Goal: Task Accomplishment & Management: Use online tool/utility

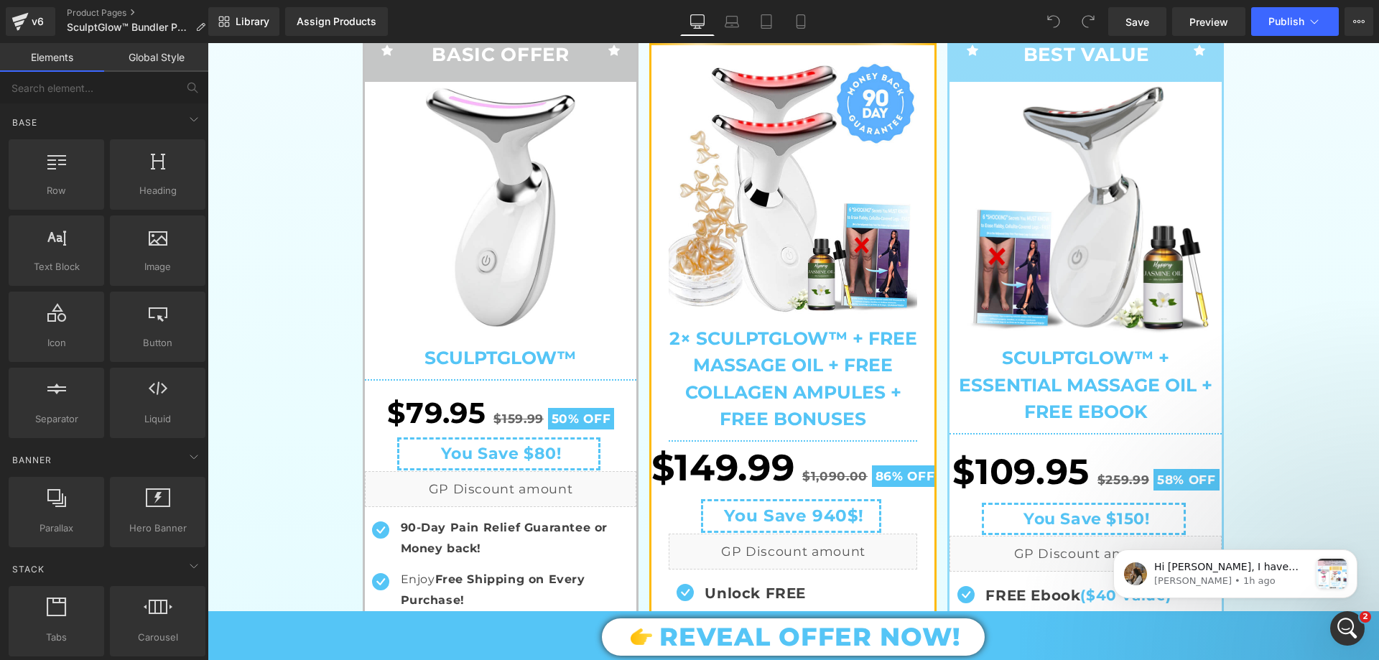
scroll to position [14428, 0]
click at [1328, 628] on div "Open Intercom Messenger" at bounding box center [1345, 626] width 47 height 47
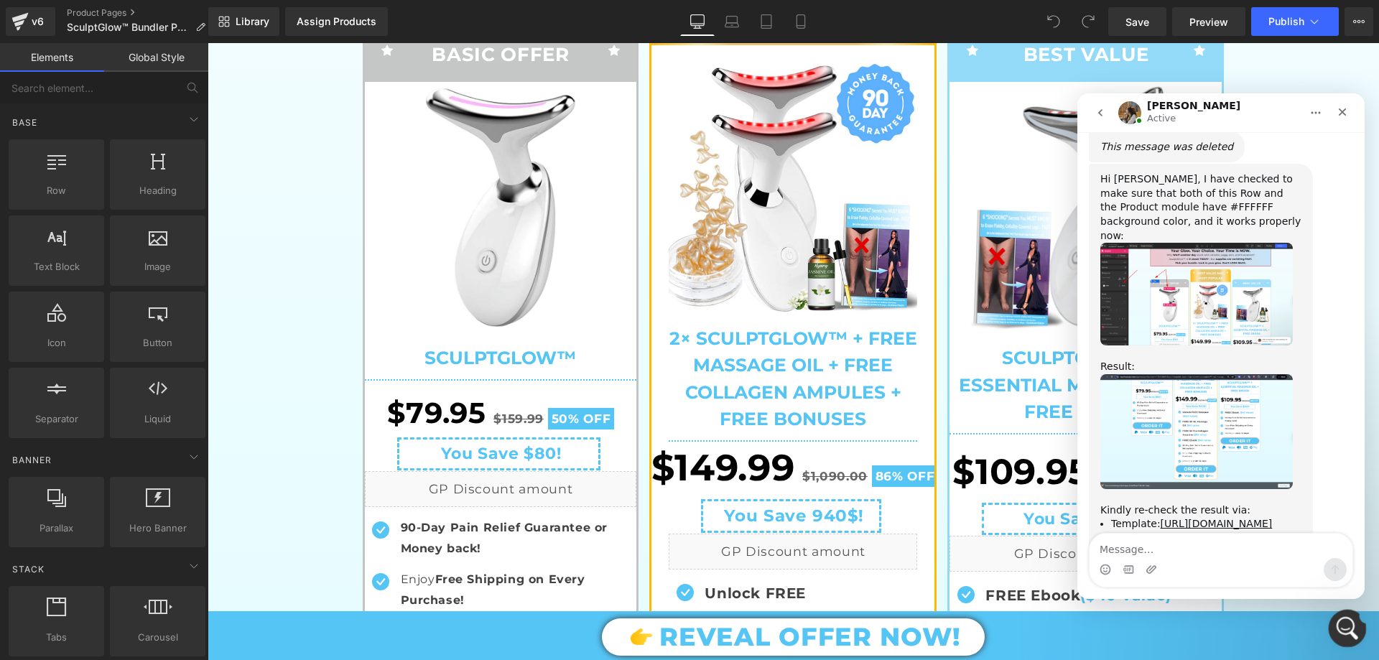
scroll to position [0, 0]
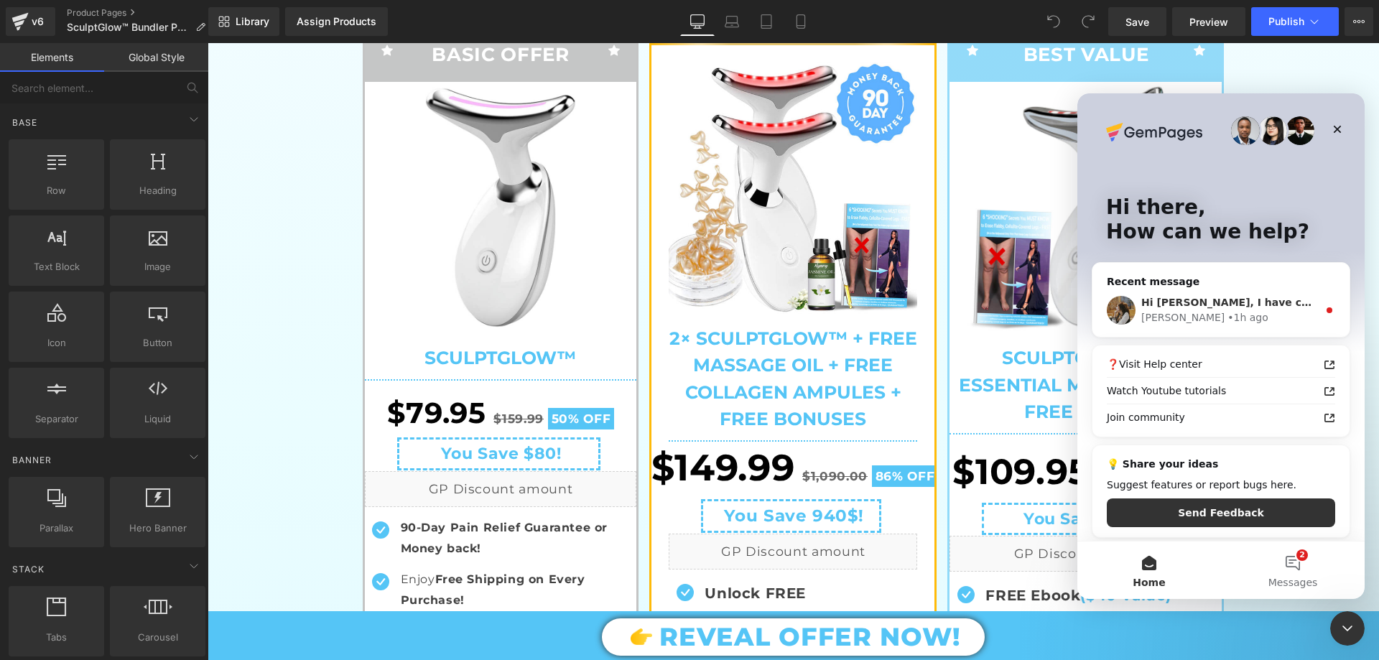
click at [1228, 315] on div "• 1h ago" at bounding box center [1248, 317] width 41 height 15
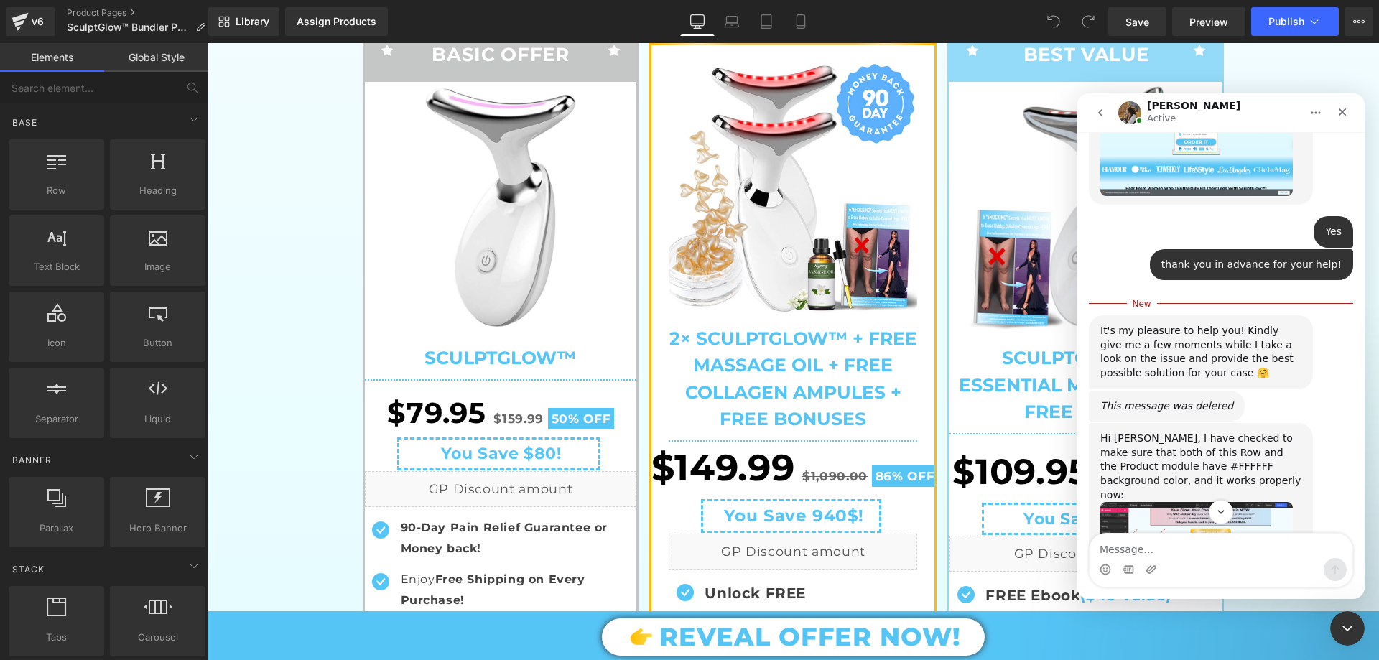
scroll to position [14195, 0]
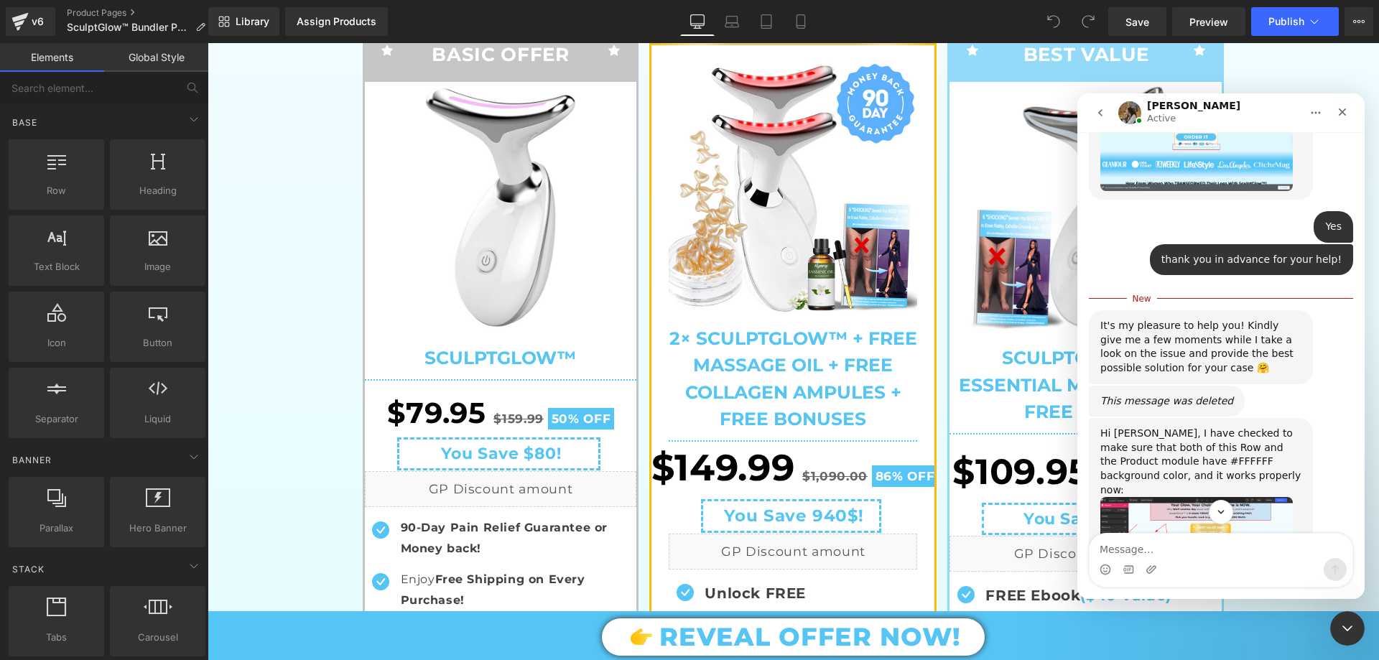
click at [1208, 497] on img "Roxanne says…" at bounding box center [1197, 548] width 193 height 103
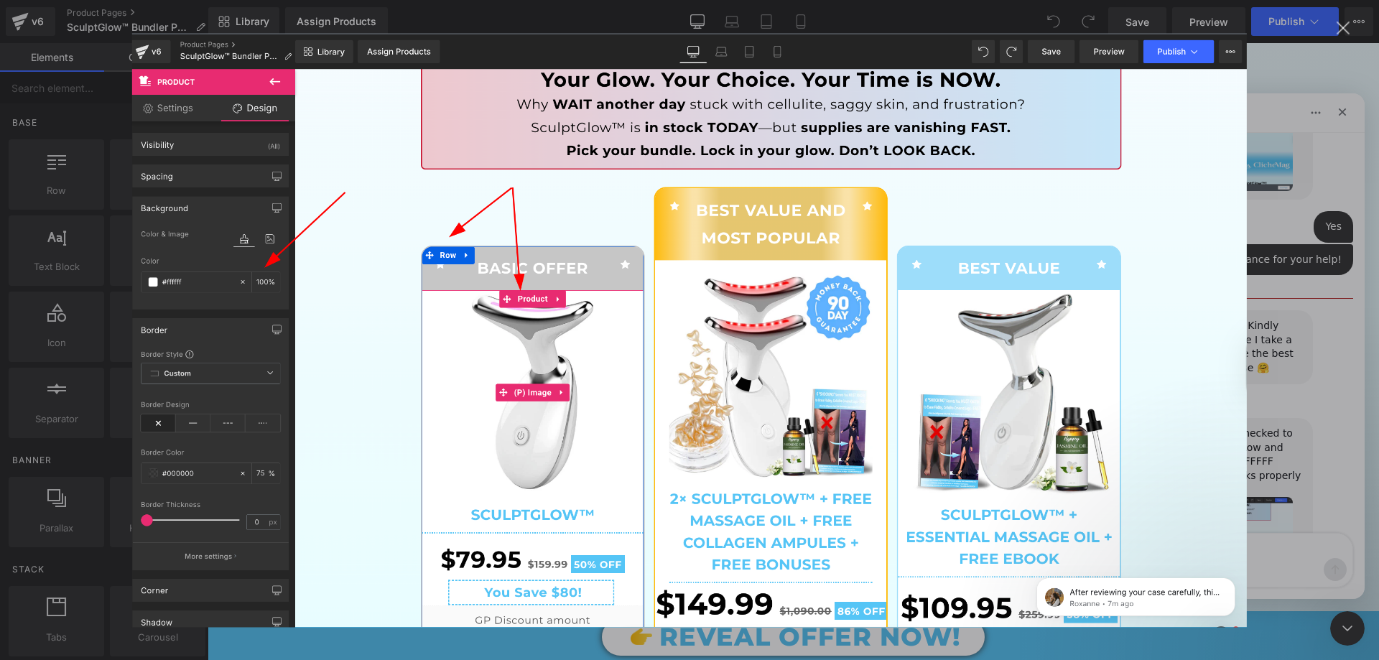
scroll to position [0, 0]
click at [1242, 216] on img "Close" at bounding box center [689, 330] width 1115 height 594
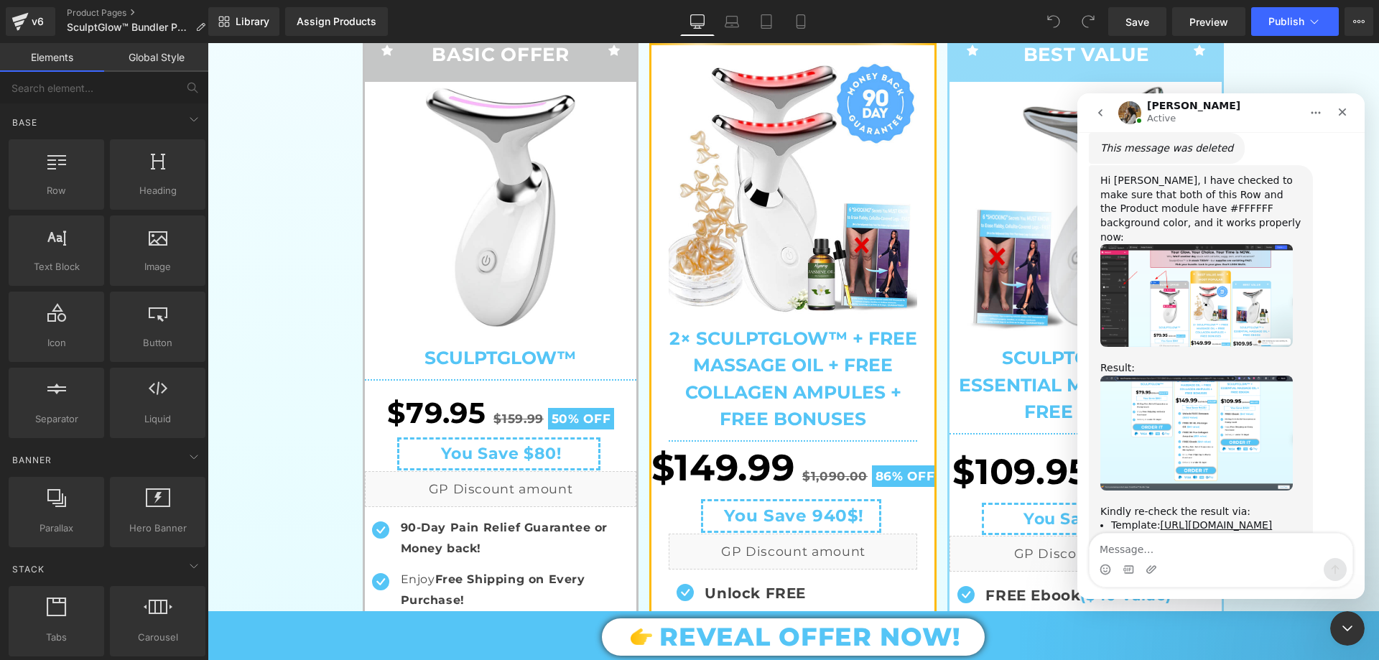
scroll to position [14451, 0]
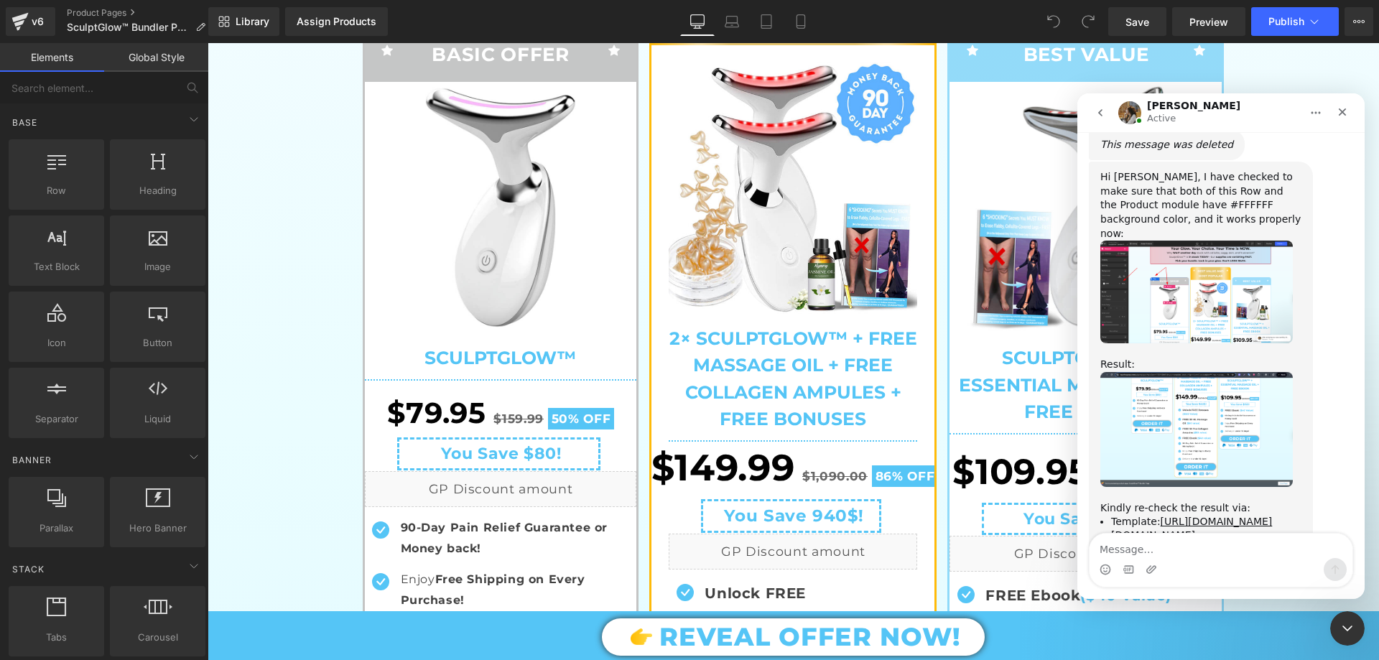
click at [1236, 372] on img "Roxanne says…" at bounding box center [1197, 429] width 193 height 115
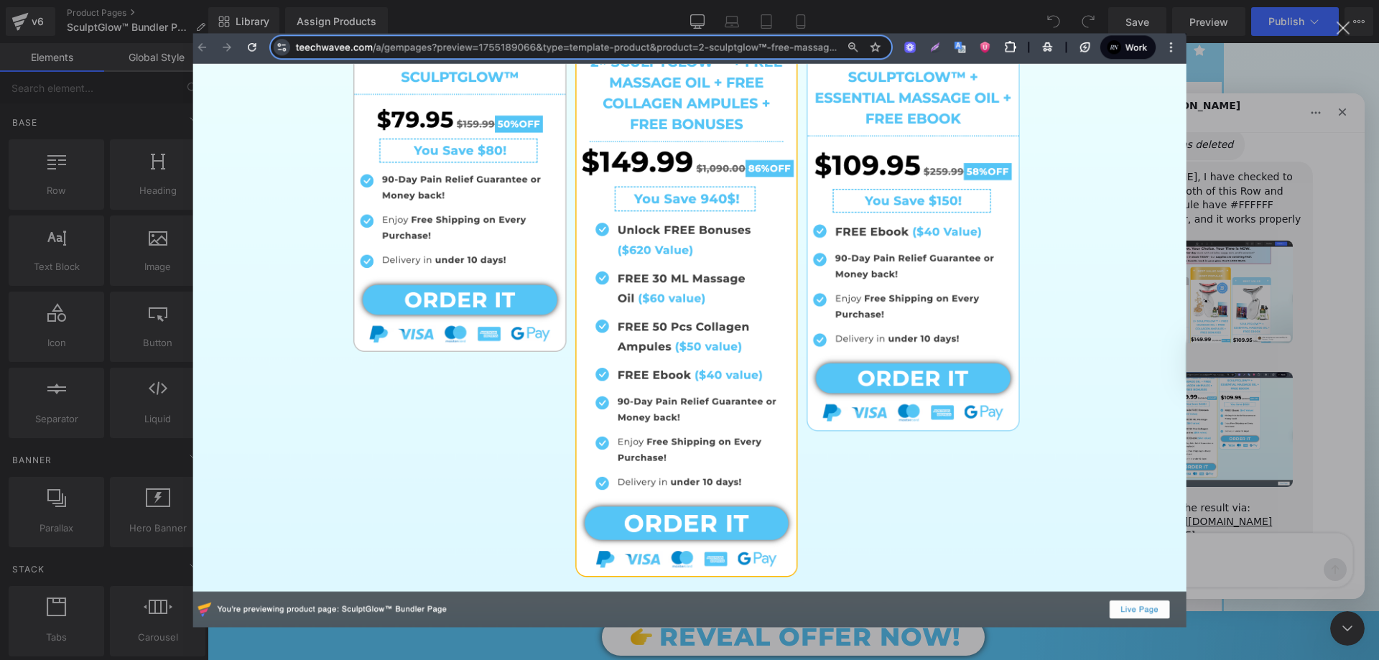
click at [1264, 291] on div "Intercom messenger" at bounding box center [689, 330] width 1379 height 660
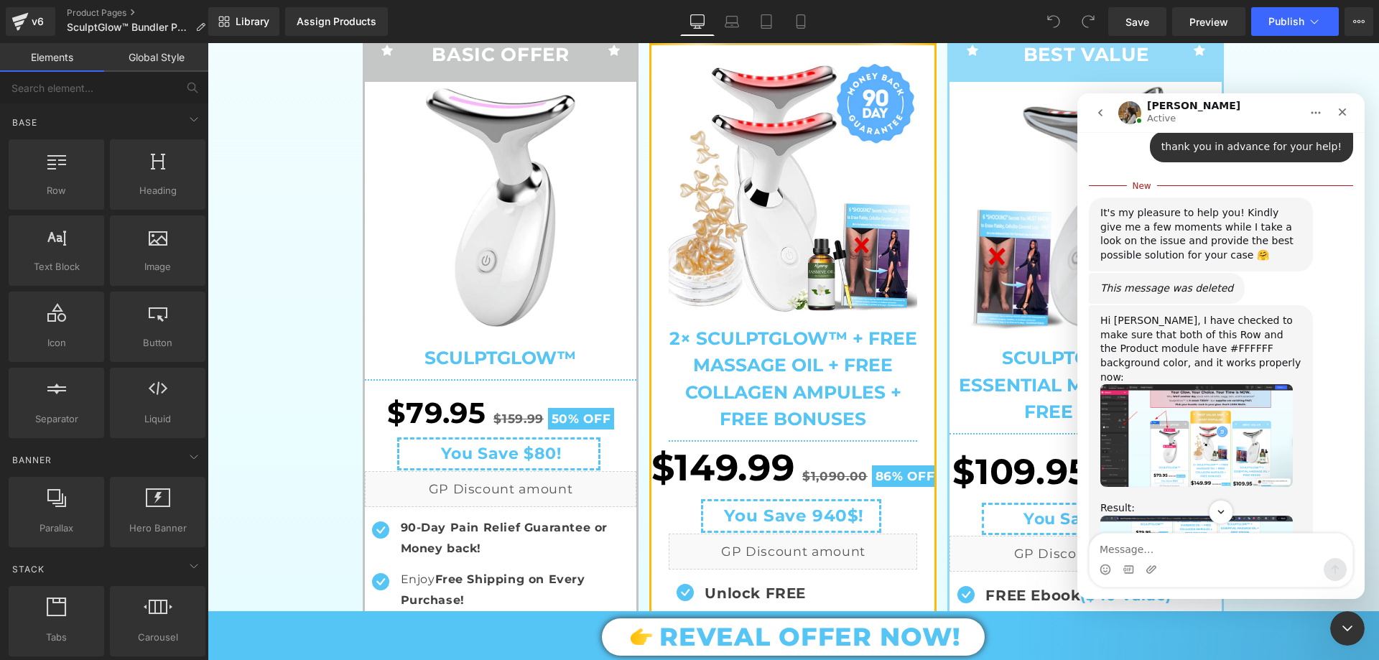
scroll to position [14164, 0]
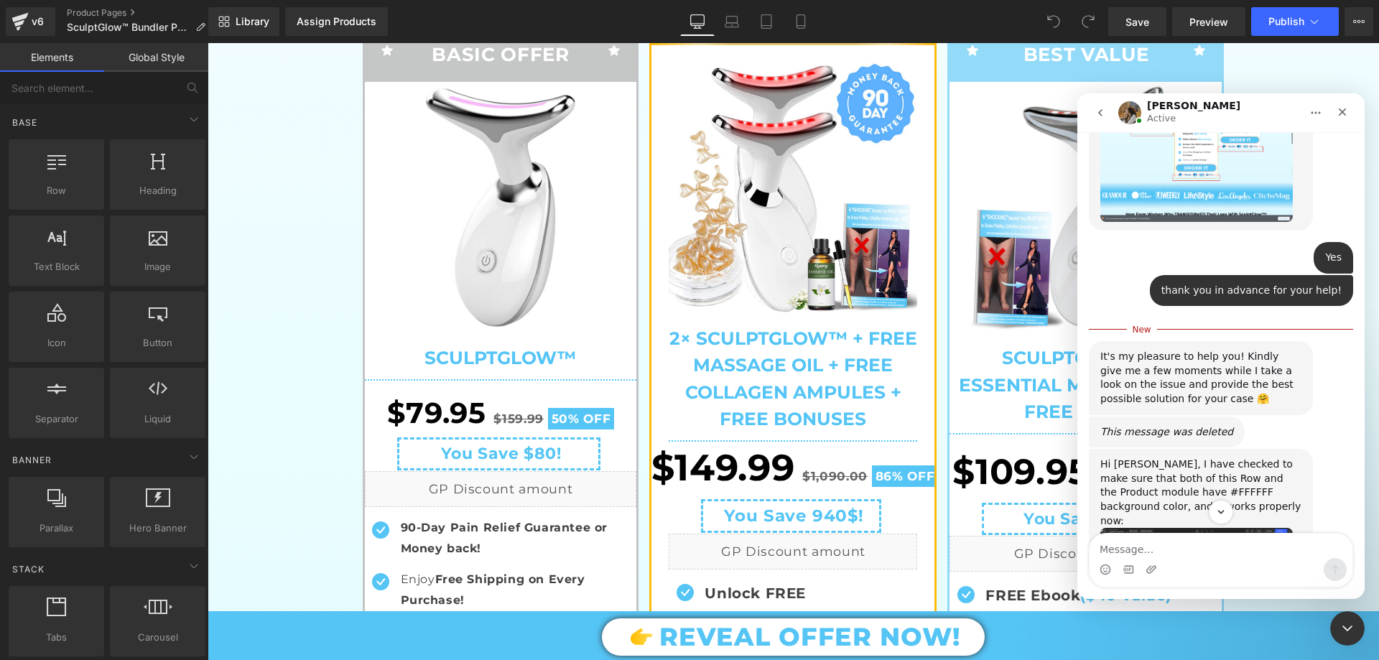
click at [1214, 528] on img "Roxanne says…" at bounding box center [1197, 579] width 193 height 103
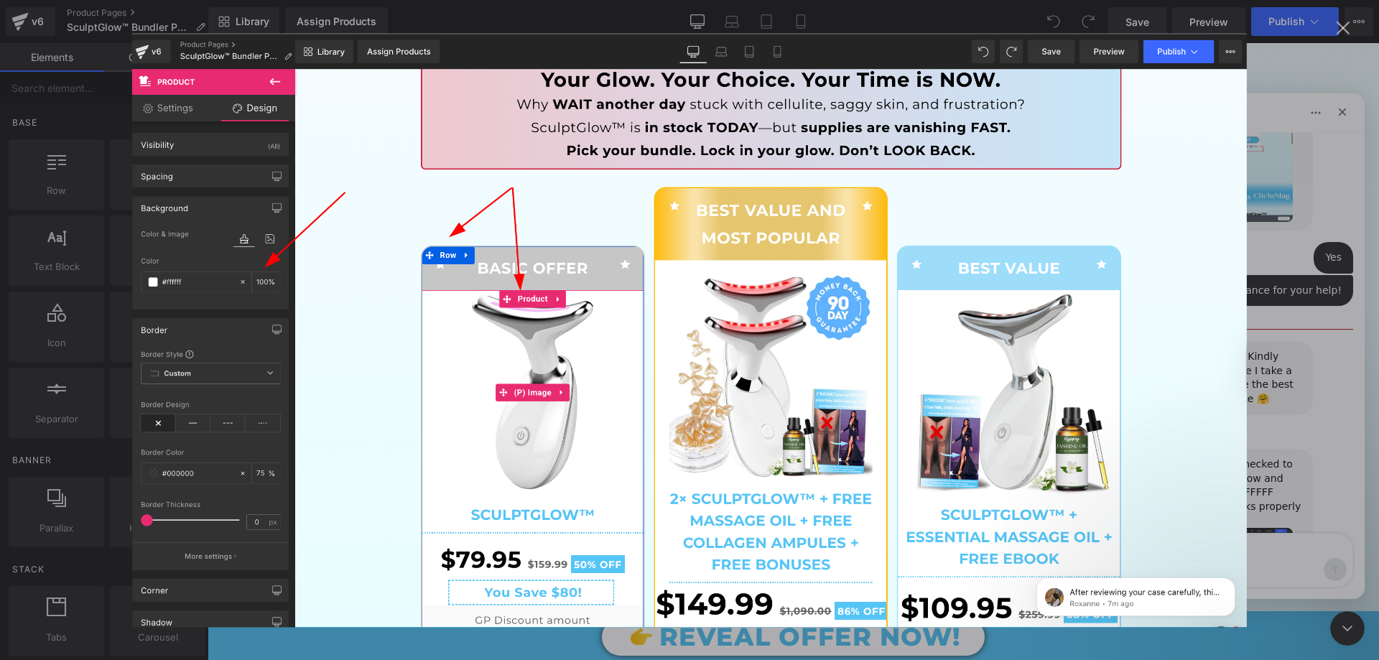
click at [1282, 322] on div "Intercom messenger" at bounding box center [689, 330] width 1379 height 660
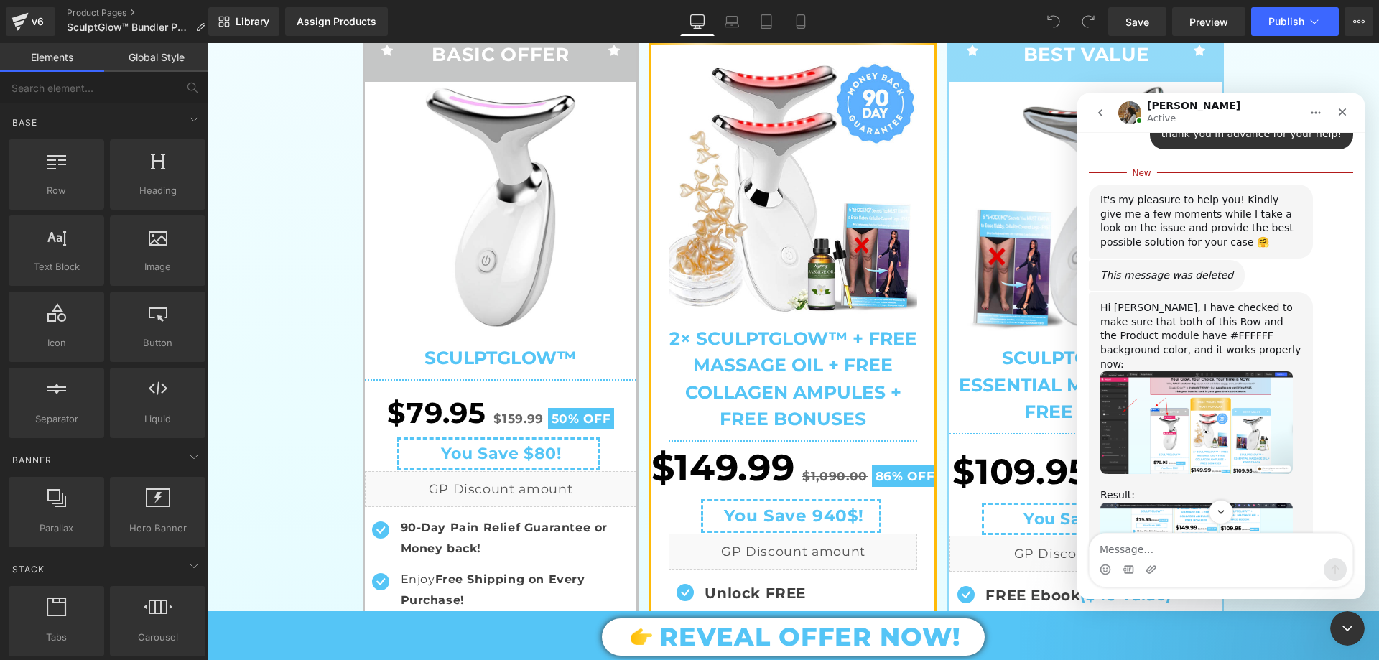
scroll to position [14451, 0]
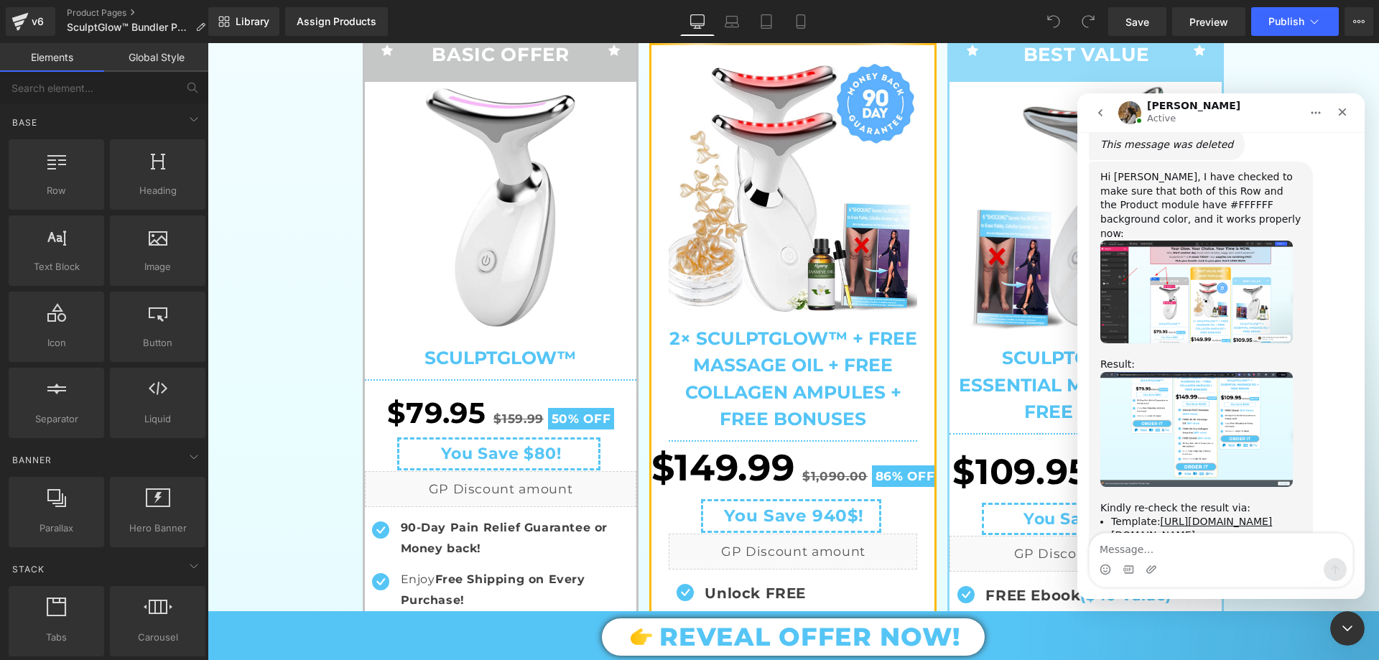
click at [313, 270] on div at bounding box center [689, 308] width 1379 height 617
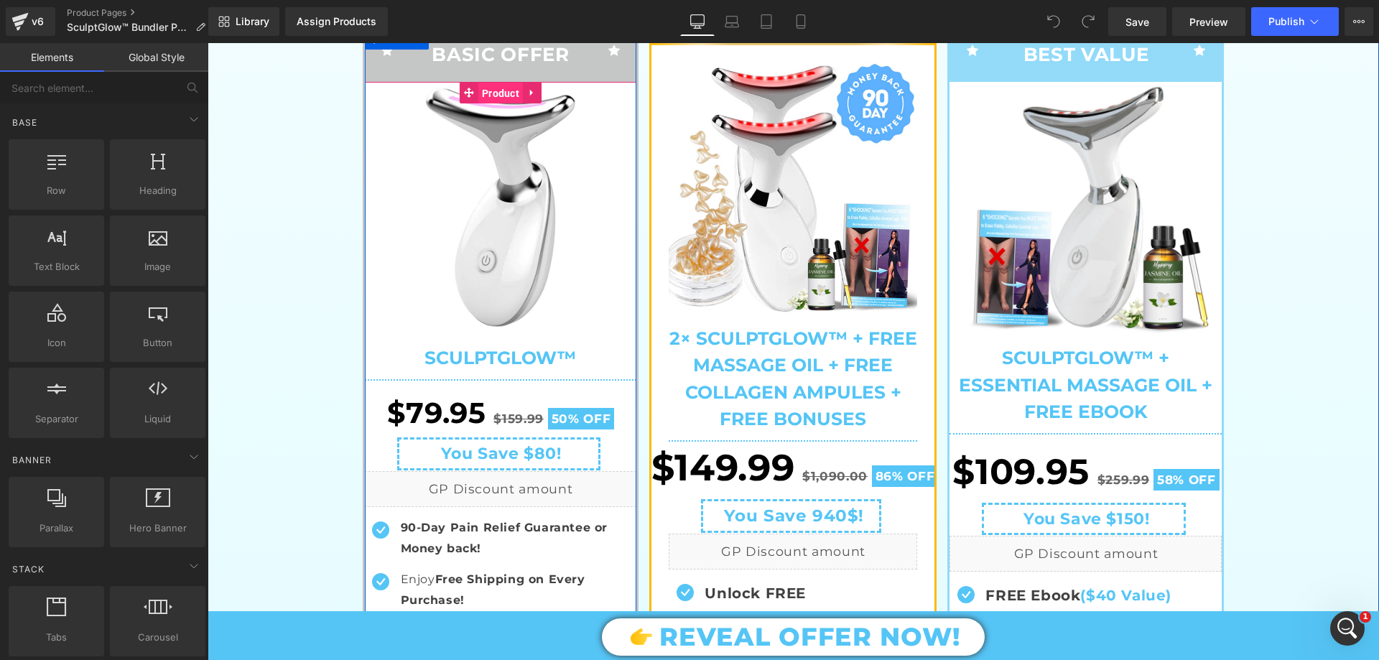
click at [503, 85] on span "Product" at bounding box center [500, 94] width 45 height 22
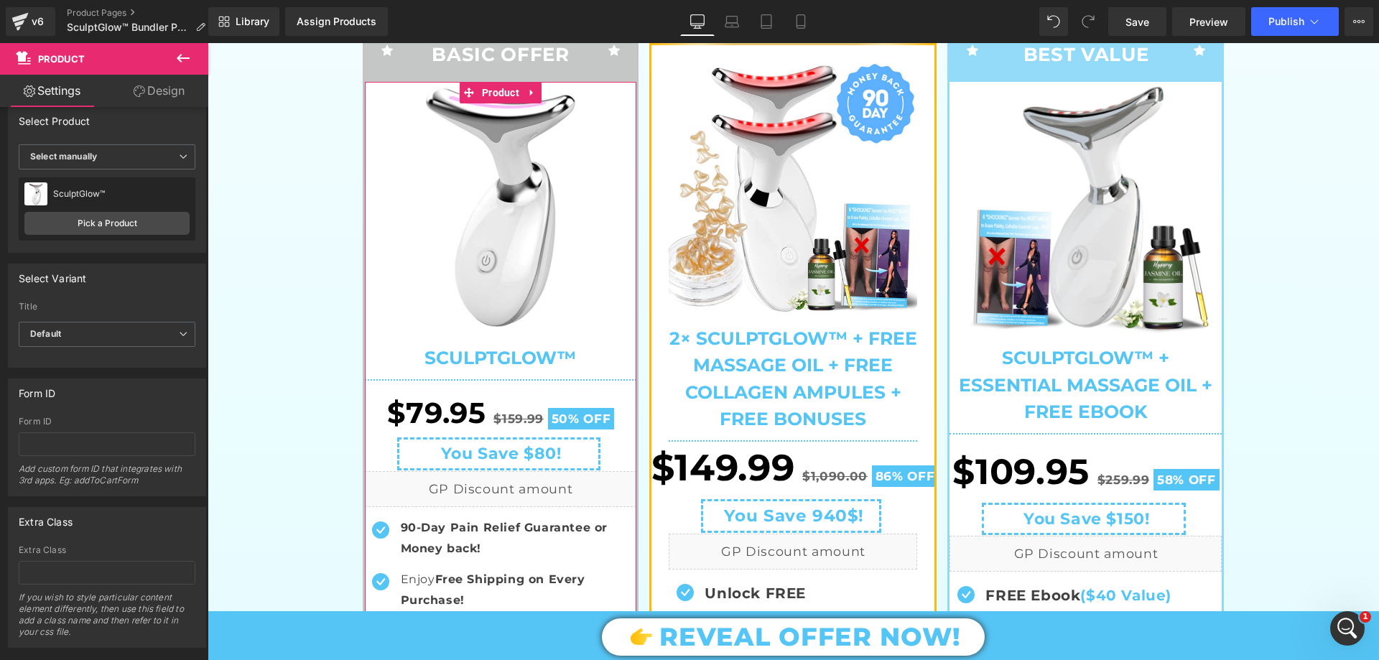
scroll to position [0, 0]
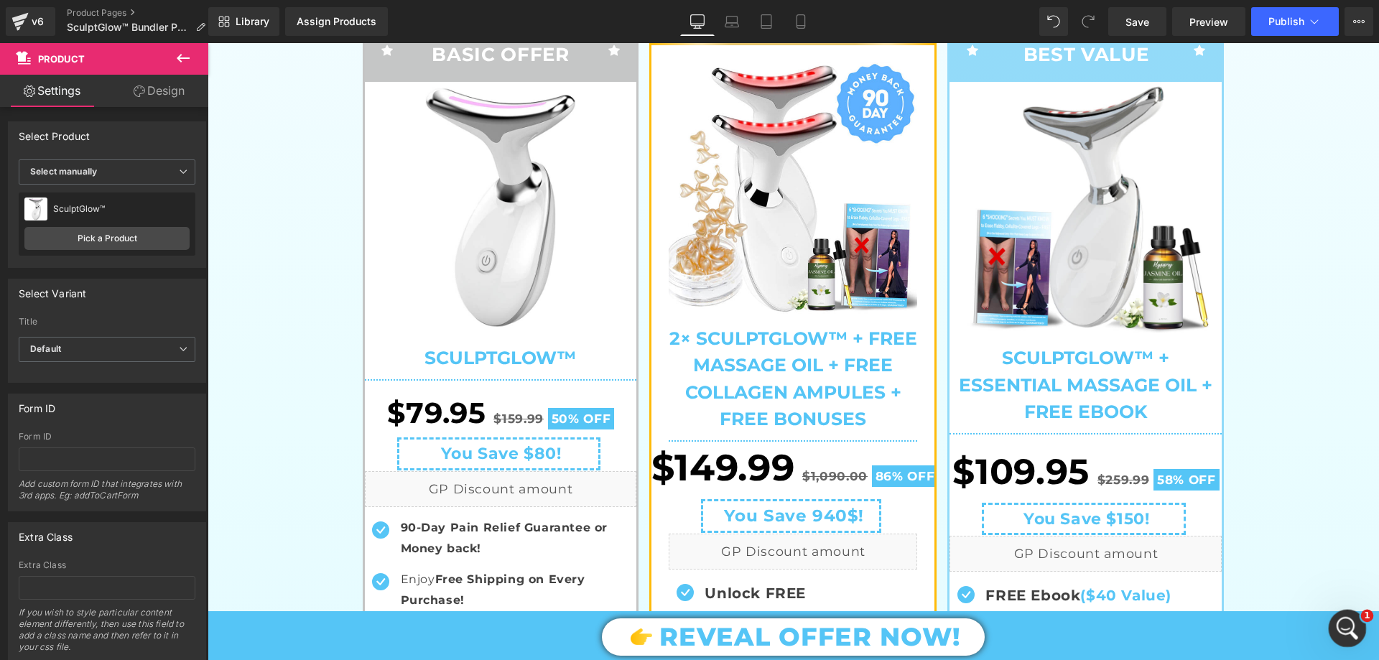
click at [1343, 616] on icon "Open Intercom Messenger" at bounding box center [1346, 627] width 24 height 24
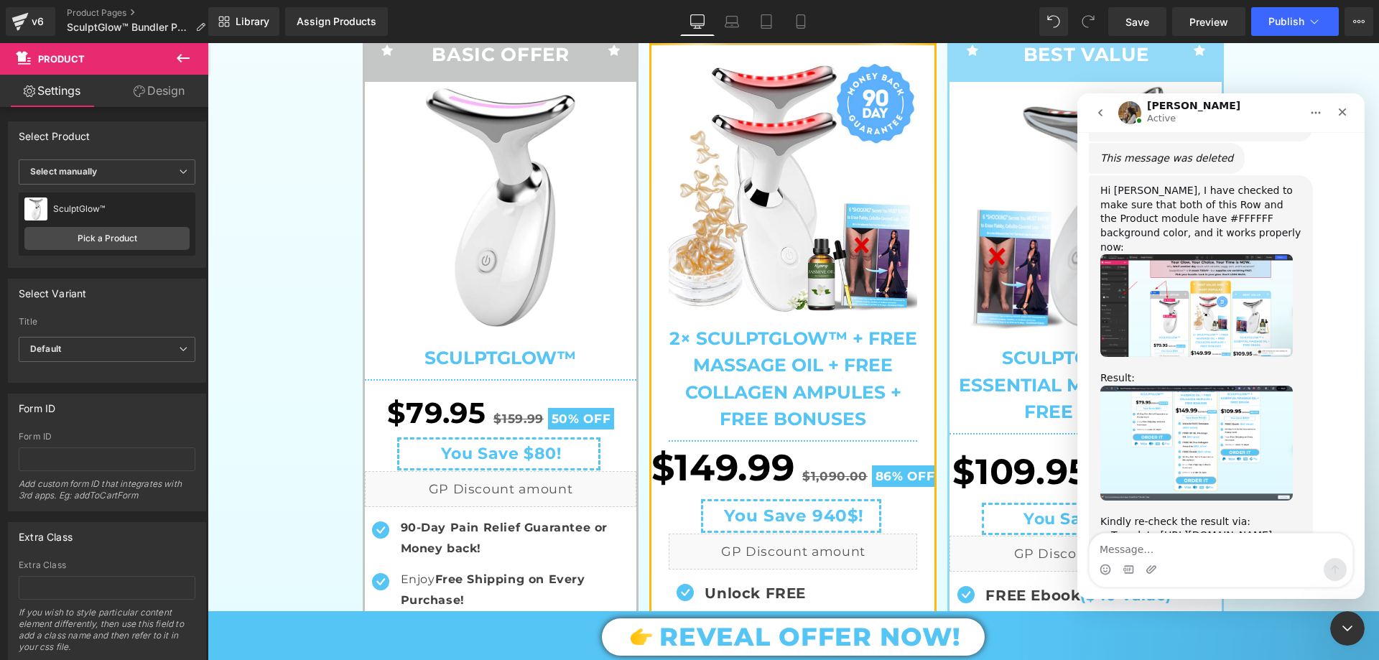
scroll to position [14428, 0]
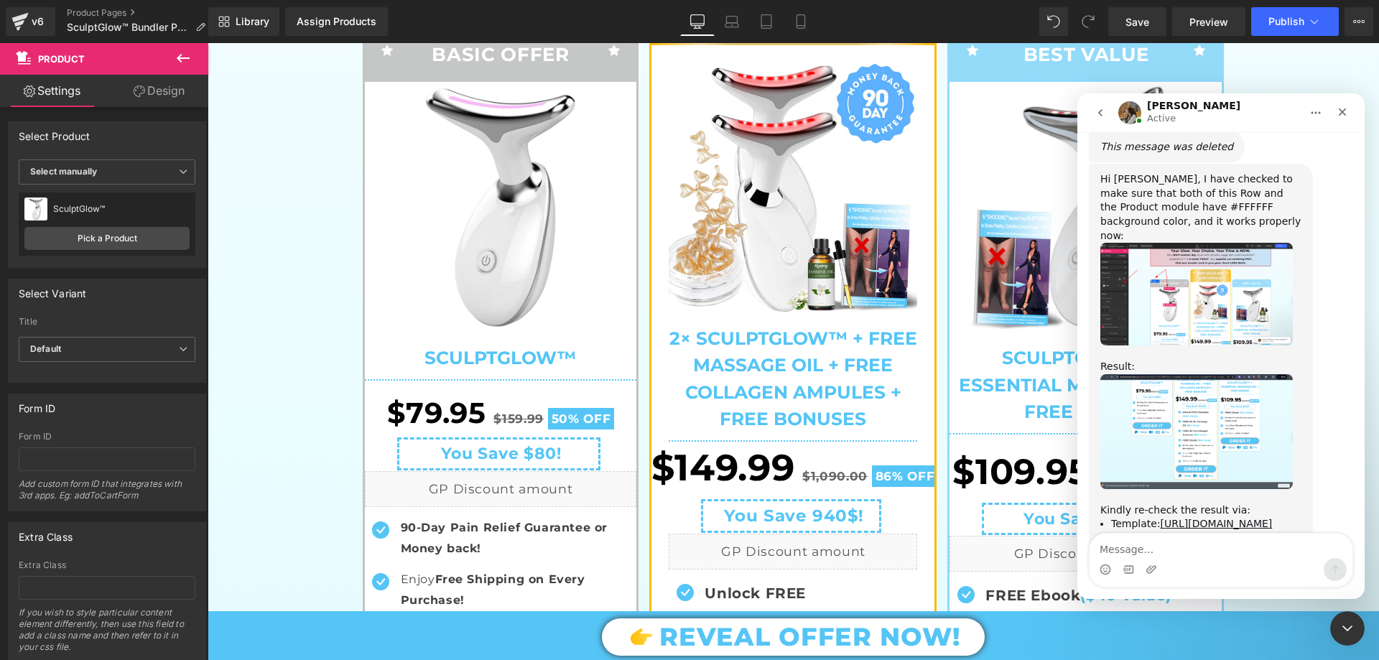
click at [1218, 243] on img "Roxanne says…" at bounding box center [1197, 294] width 193 height 103
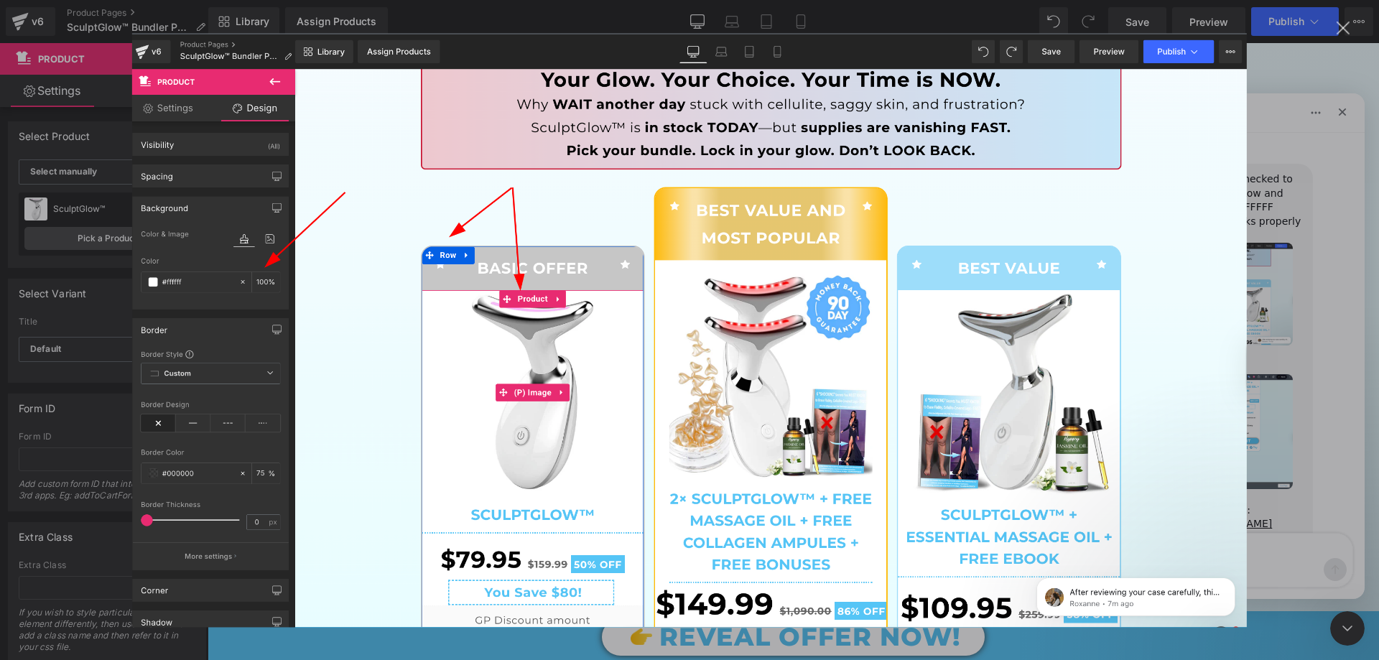
click at [1379, 205] on div "Intercom messenger" at bounding box center [689, 330] width 1379 height 660
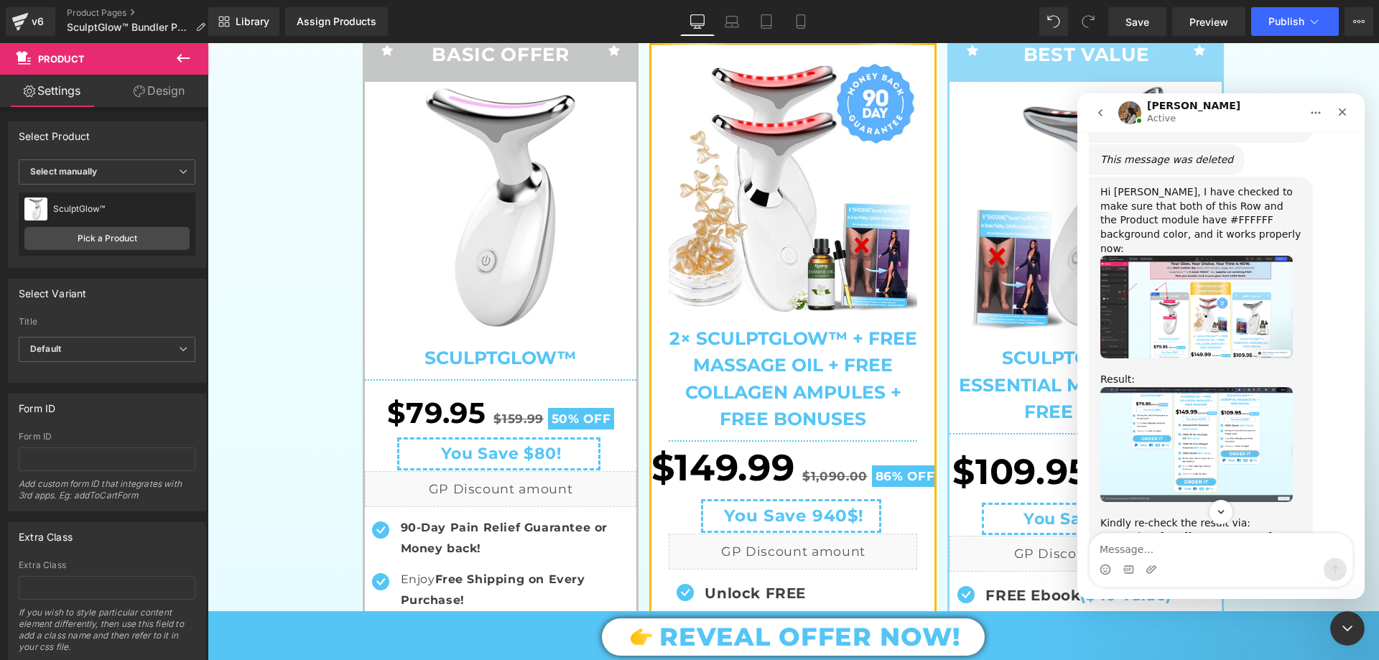
scroll to position [14428, 0]
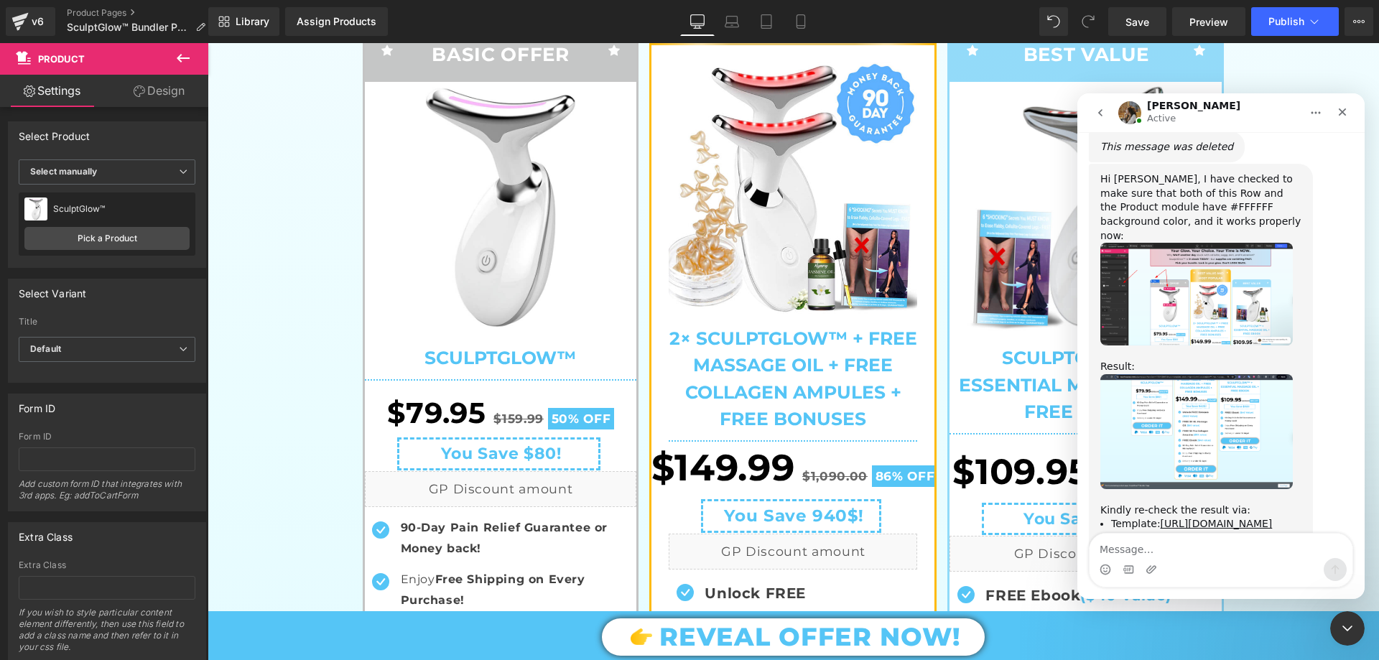
click at [319, 225] on div at bounding box center [689, 308] width 1379 height 617
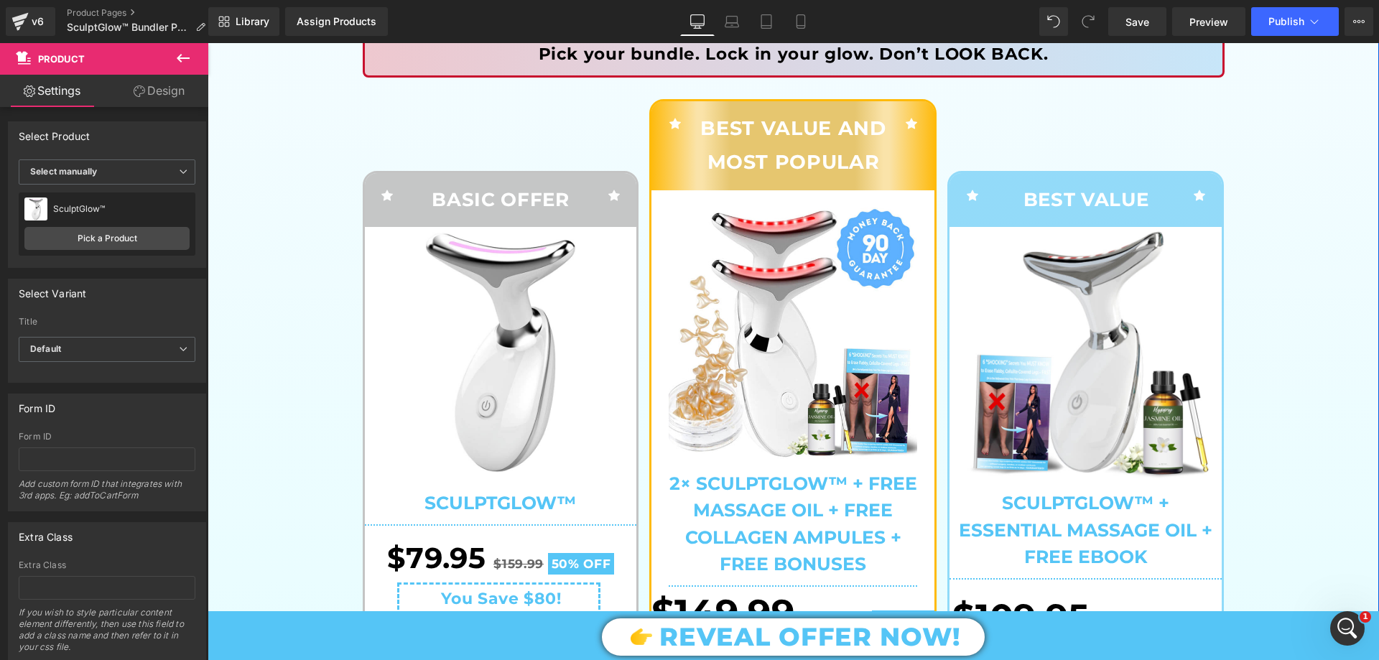
scroll to position [144, 0]
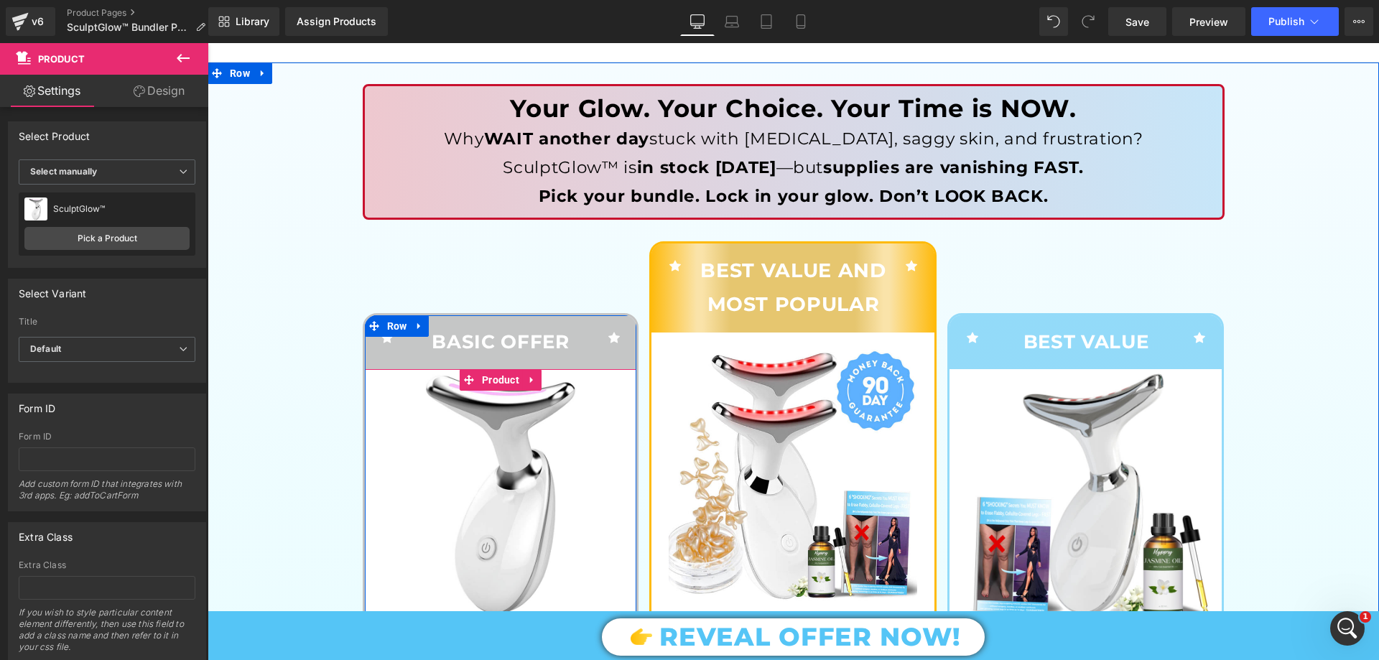
click at [492, 376] on span "Product" at bounding box center [500, 380] width 45 height 22
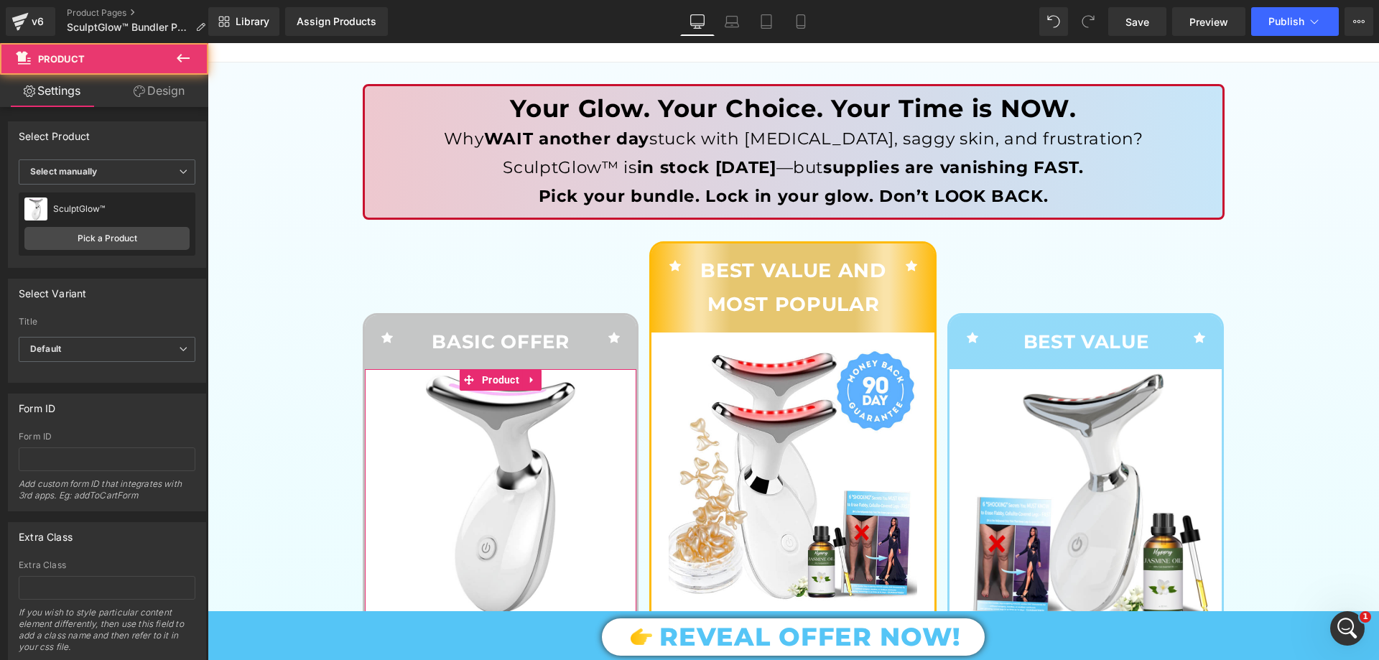
click at [177, 97] on link "Design" at bounding box center [159, 91] width 104 height 32
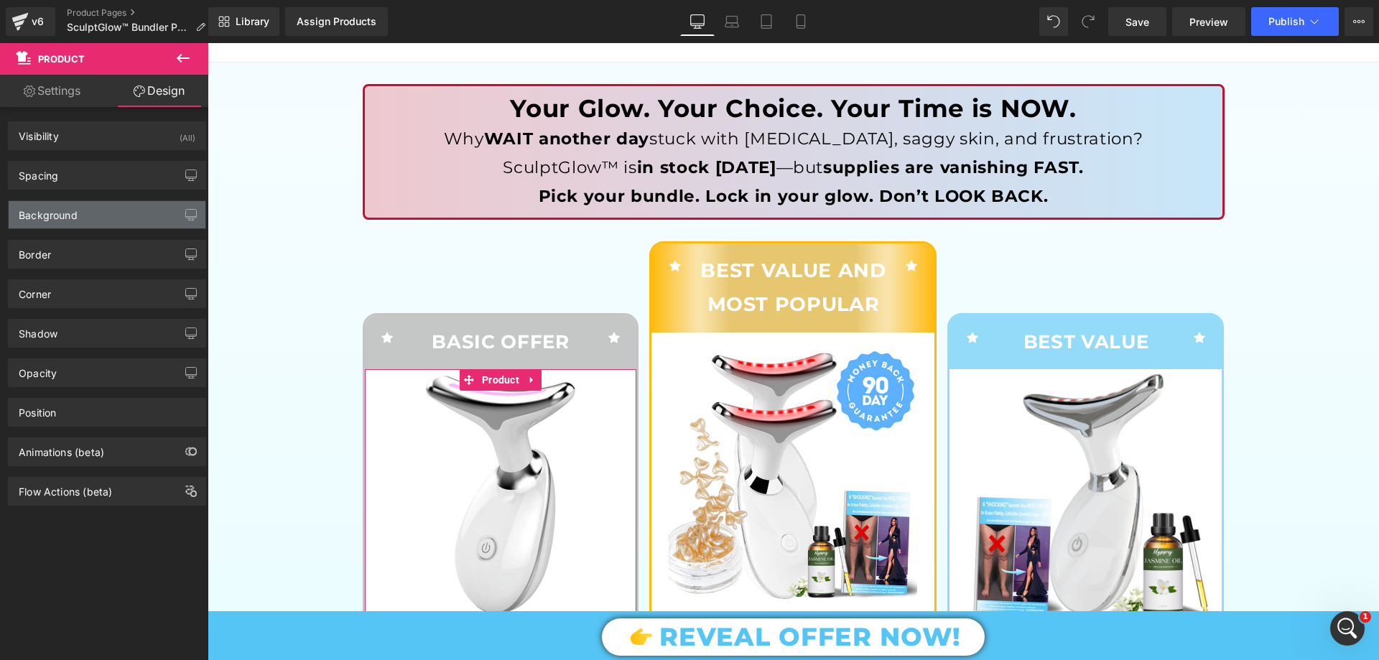
click at [72, 218] on div "Background" at bounding box center [48, 211] width 59 height 20
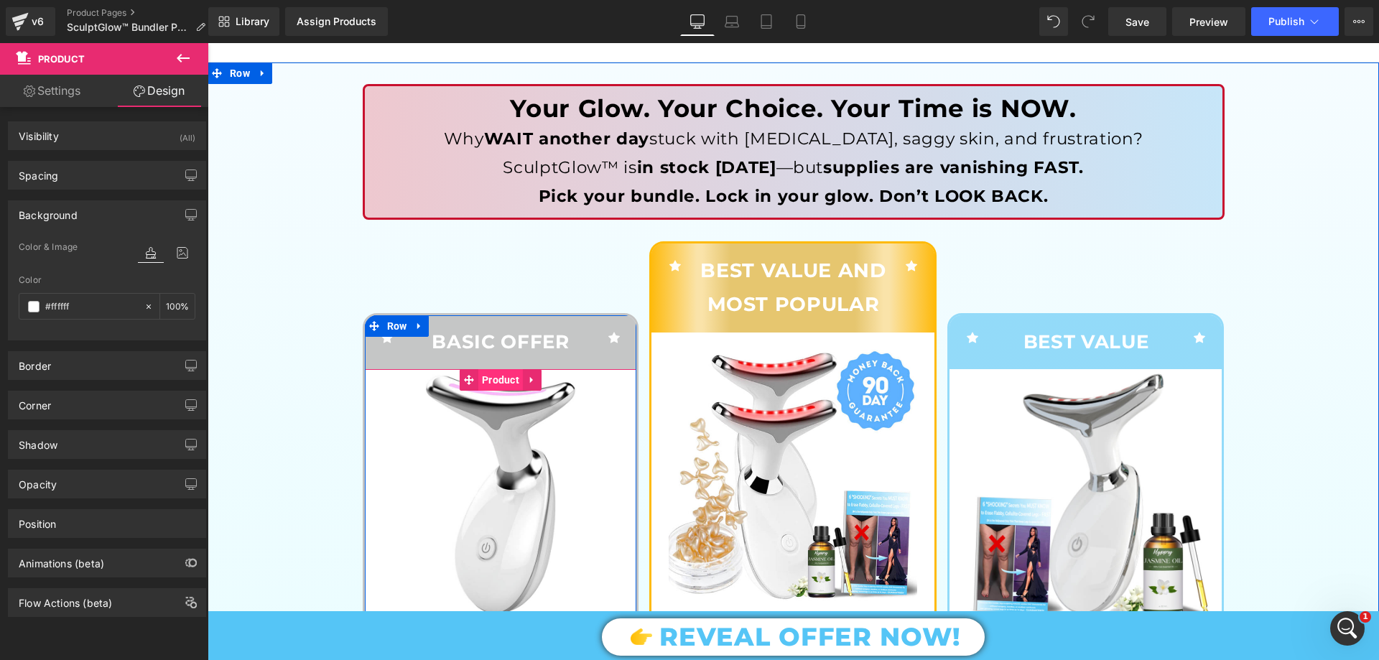
click at [496, 376] on span "Product" at bounding box center [500, 380] width 45 height 22
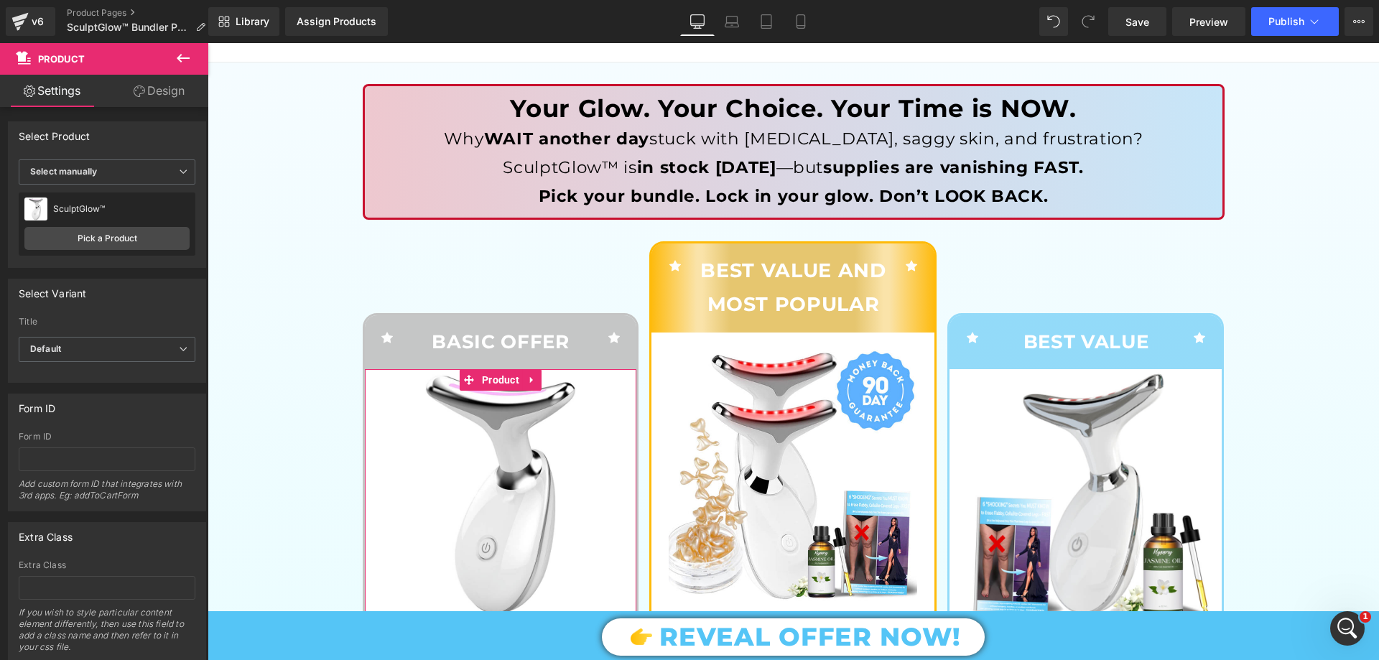
click at [159, 96] on link "Design" at bounding box center [159, 91] width 104 height 32
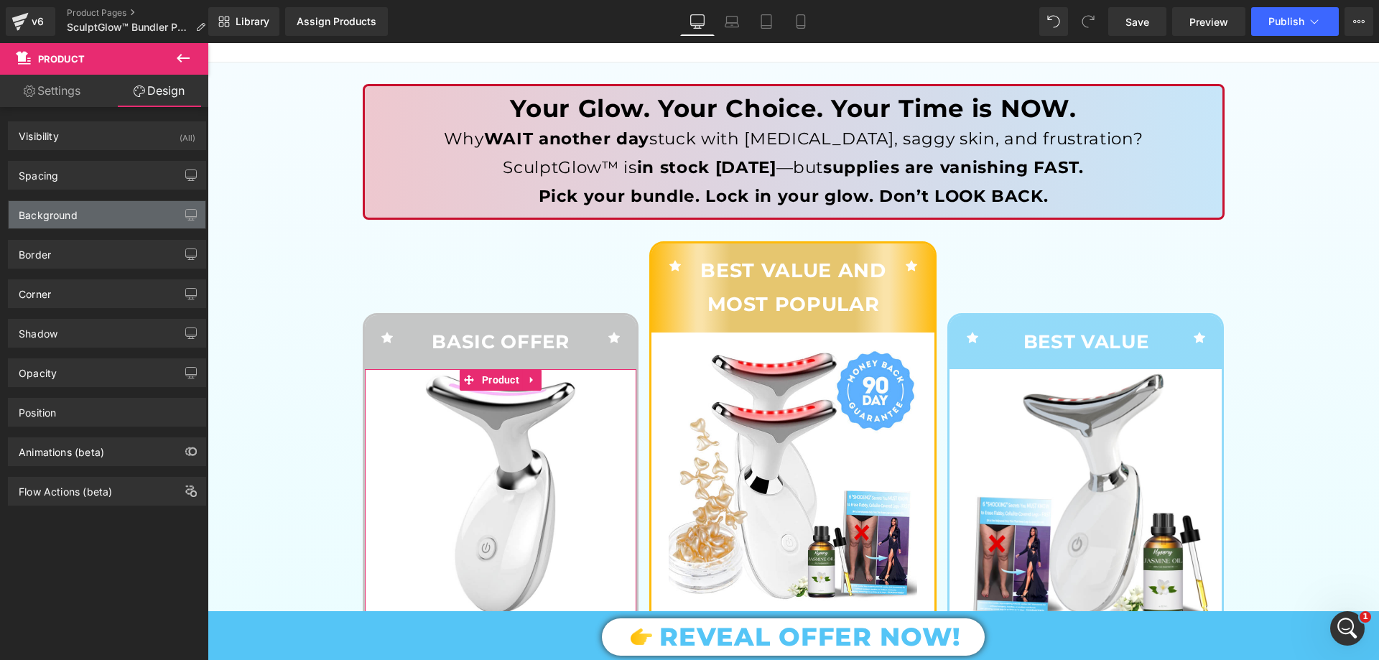
click at [75, 211] on div "Background" at bounding box center [48, 211] width 59 height 20
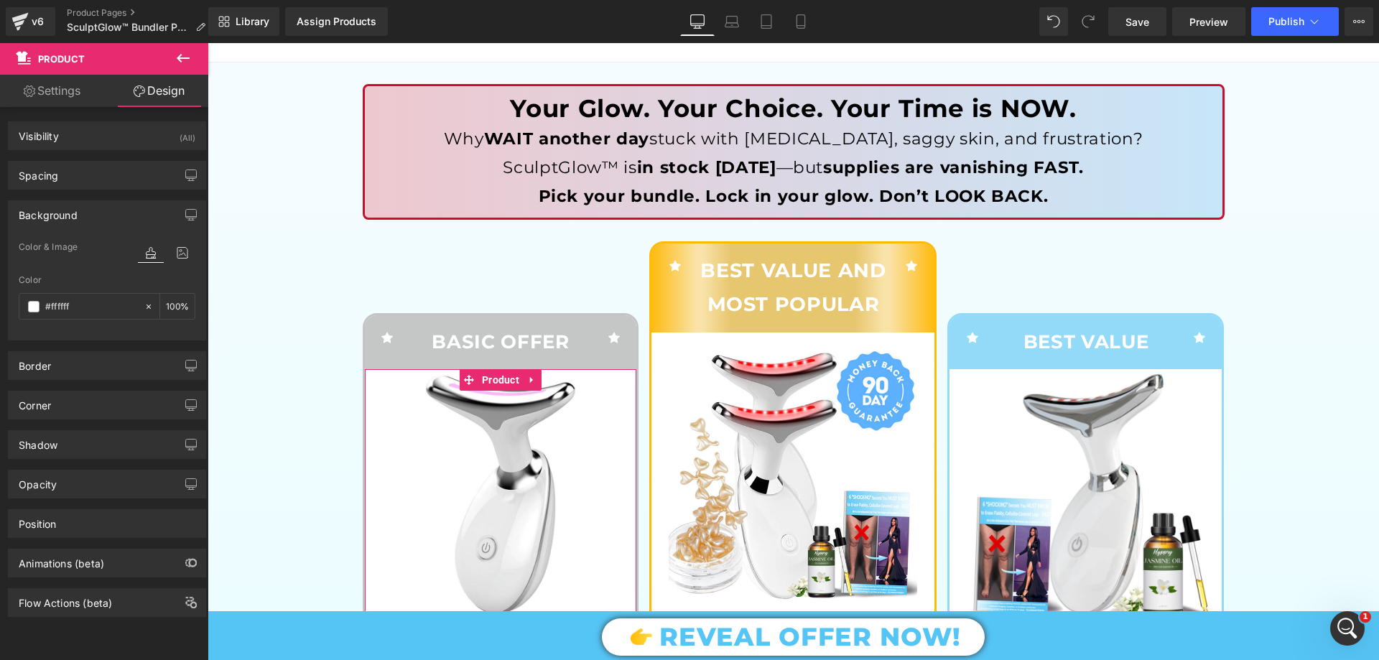
click at [75, 211] on div "Background" at bounding box center [48, 211] width 59 height 20
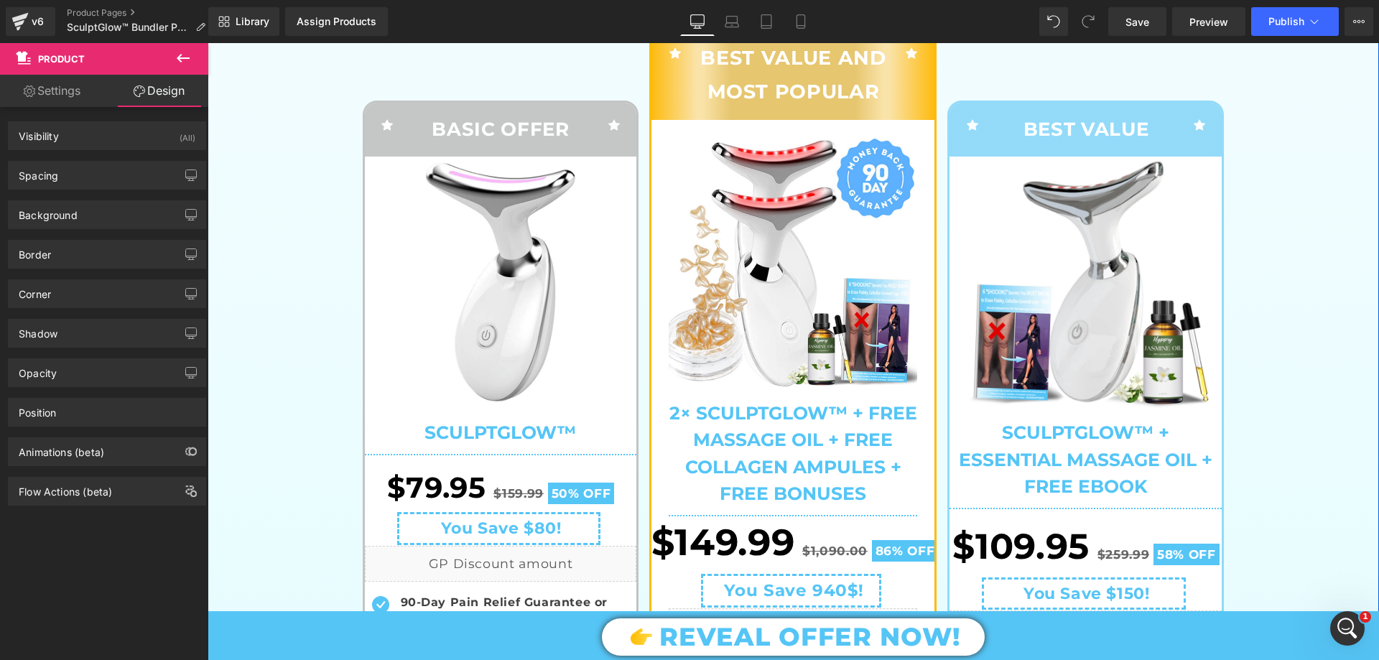
scroll to position [359, 0]
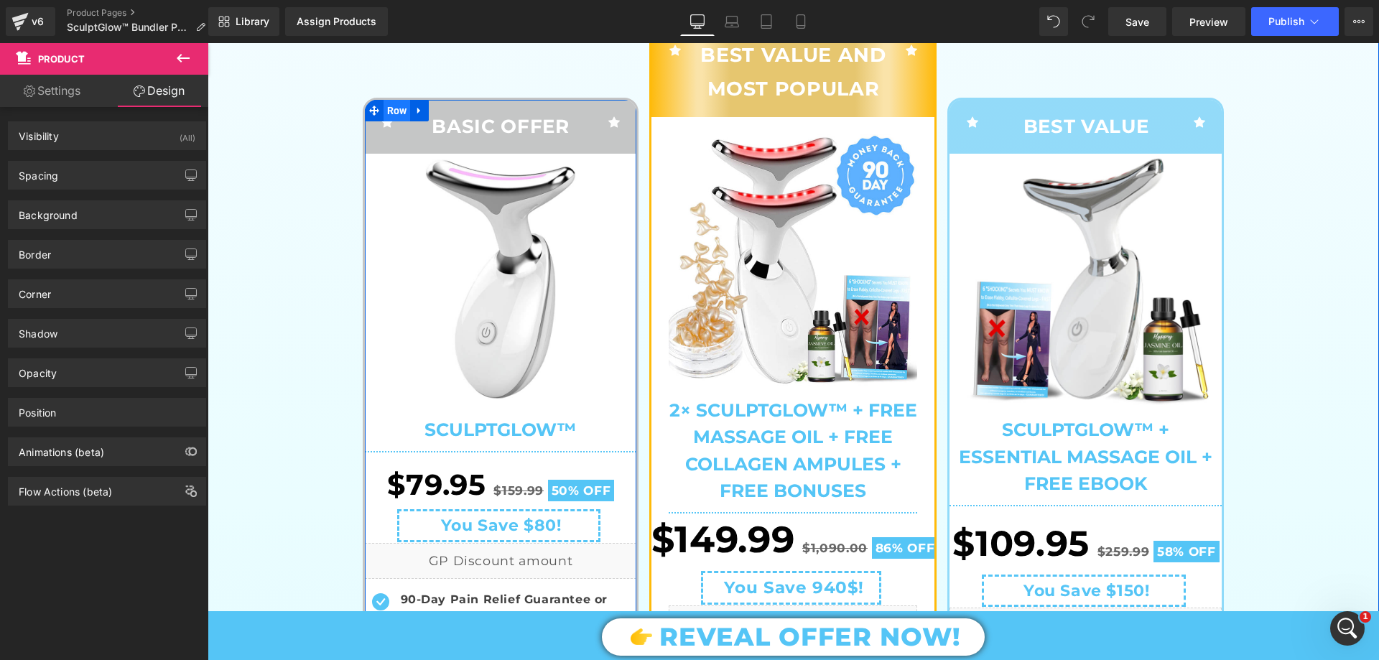
click at [386, 114] on span "Row" at bounding box center [397, 111] width 27 height 22
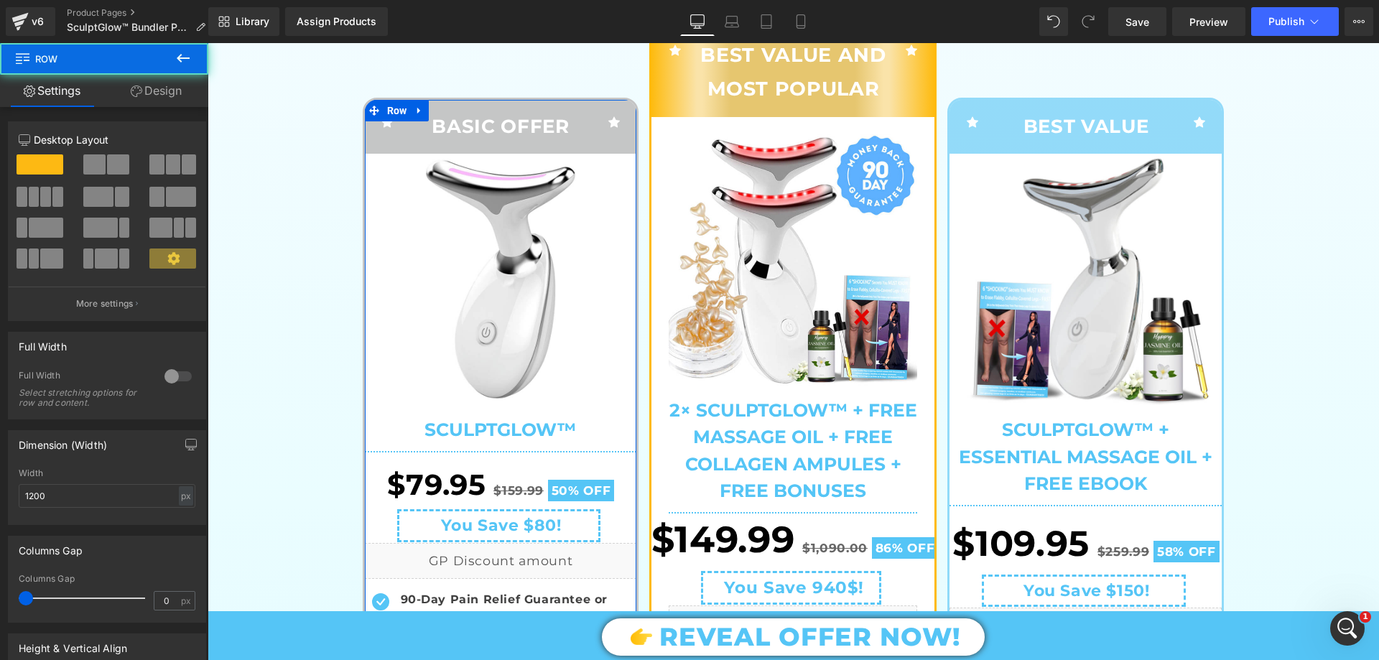
click at [168, 95] on link "Design" at bounding box center [156, 91] width 104 height 32
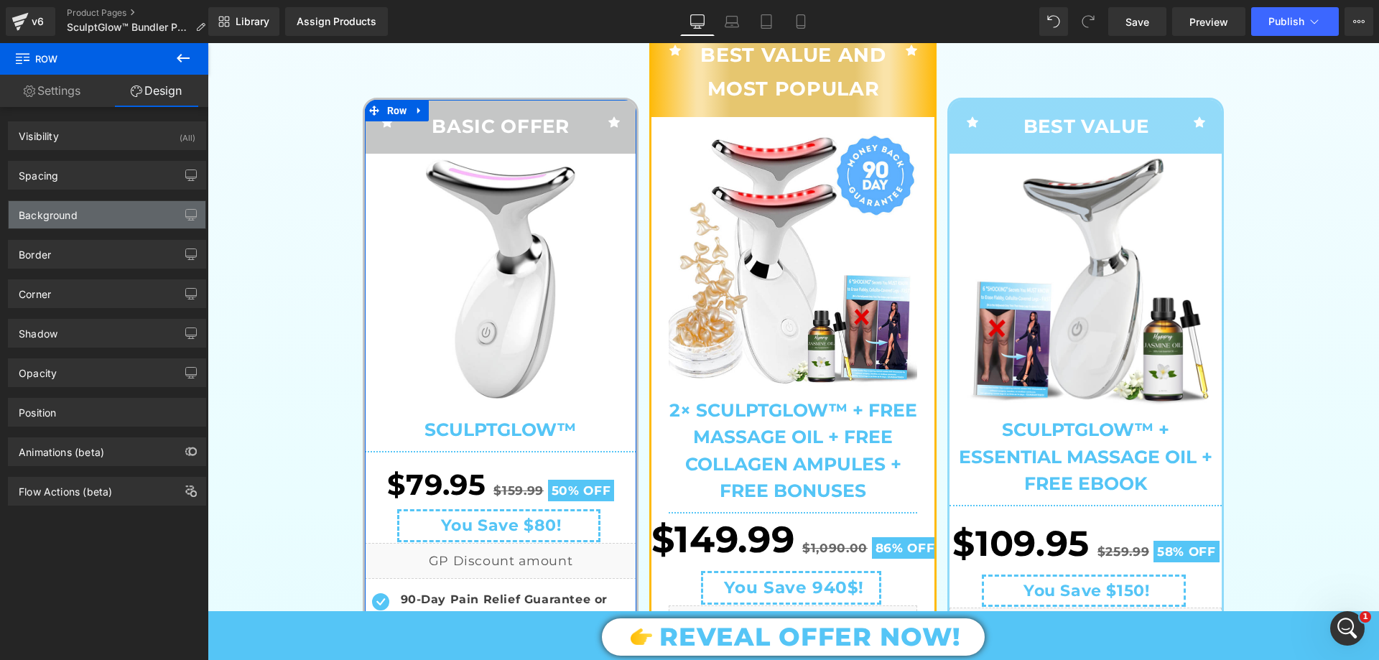
click at [66, 217] on div "Background" at bounding box center [48, 211] width 59 height 20
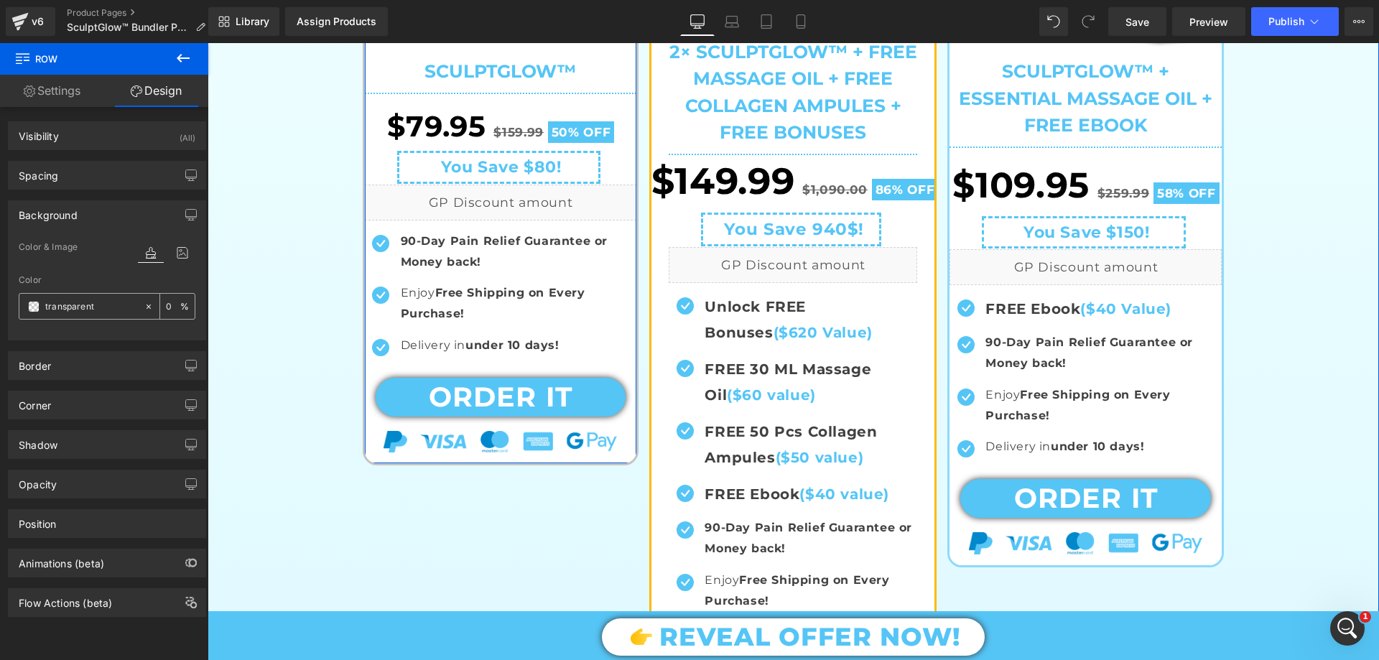
scroll to position [718, 0]
click at [37, 311] on span at bounding box center [33, 306] width 11 height 11
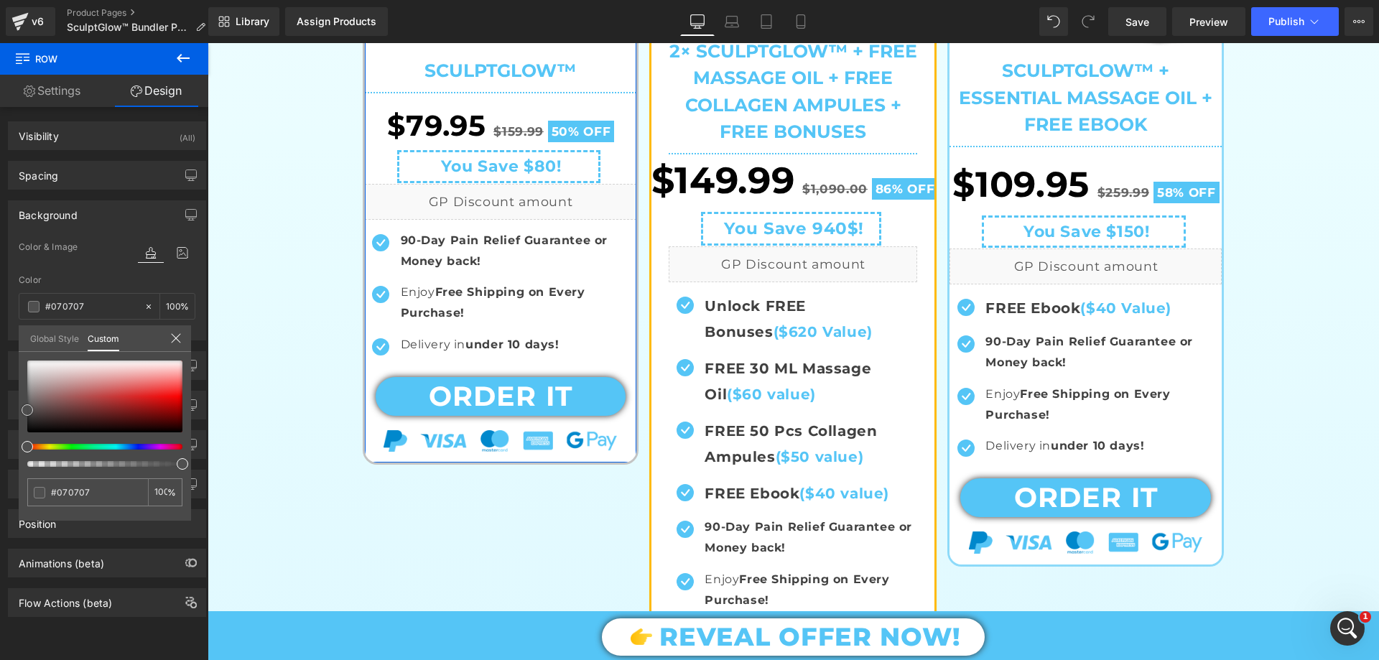
type input "#070707"
type input "100"
type input "#070707"
type input "100"
type input "#4f4f4f"
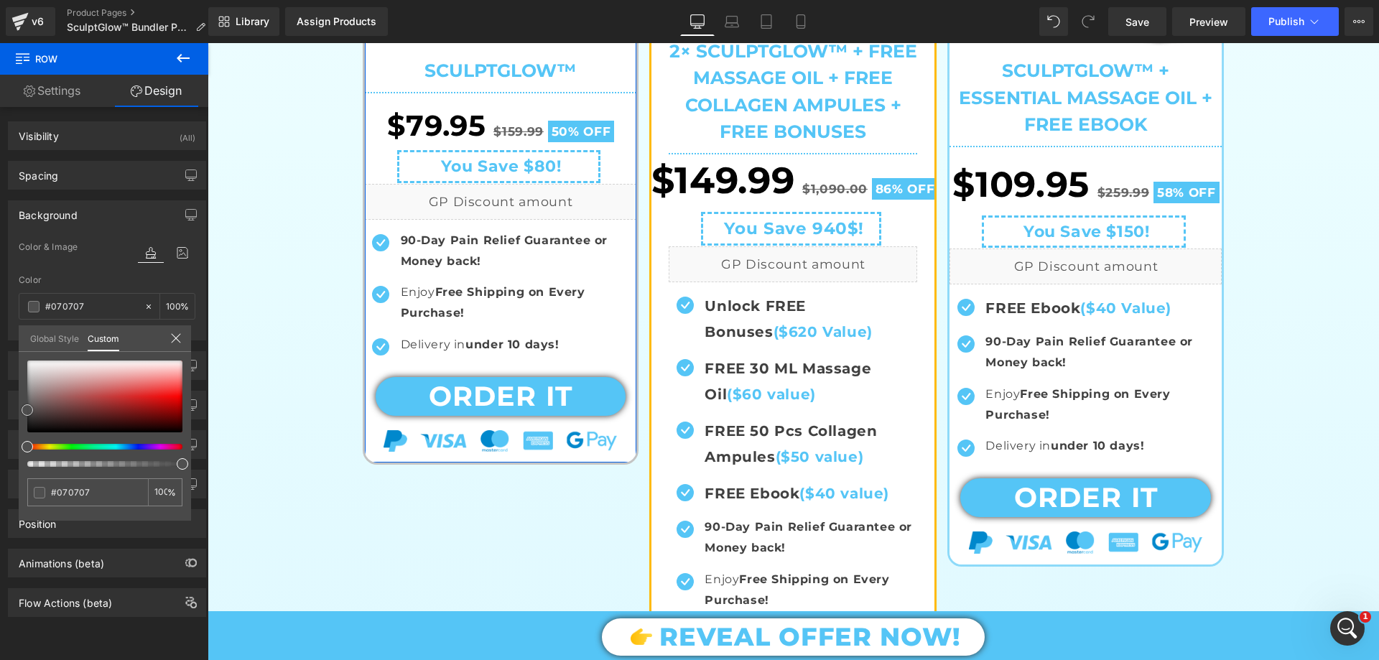
type input "#4f4f4f"
type input "#707070"
type input "#7f7f7f"
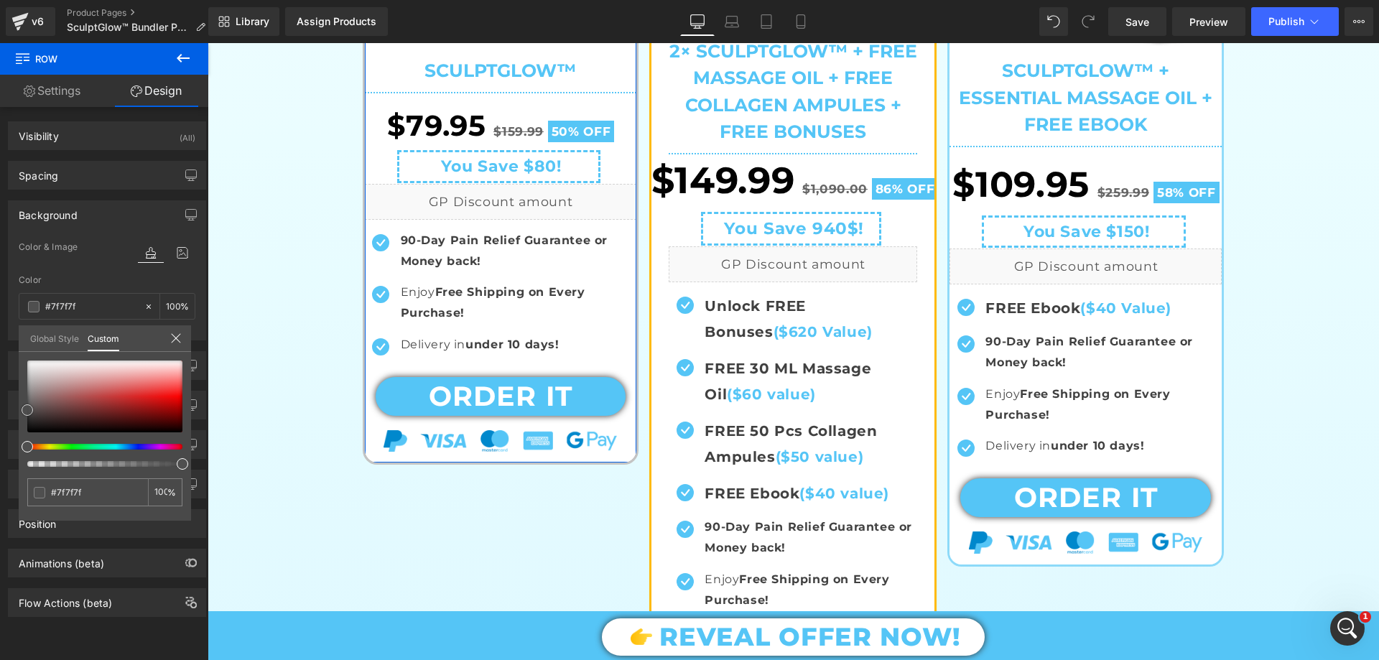
type input "#8c8c8c"
type input "#a0a0a0"
type input "#a8a8a8"
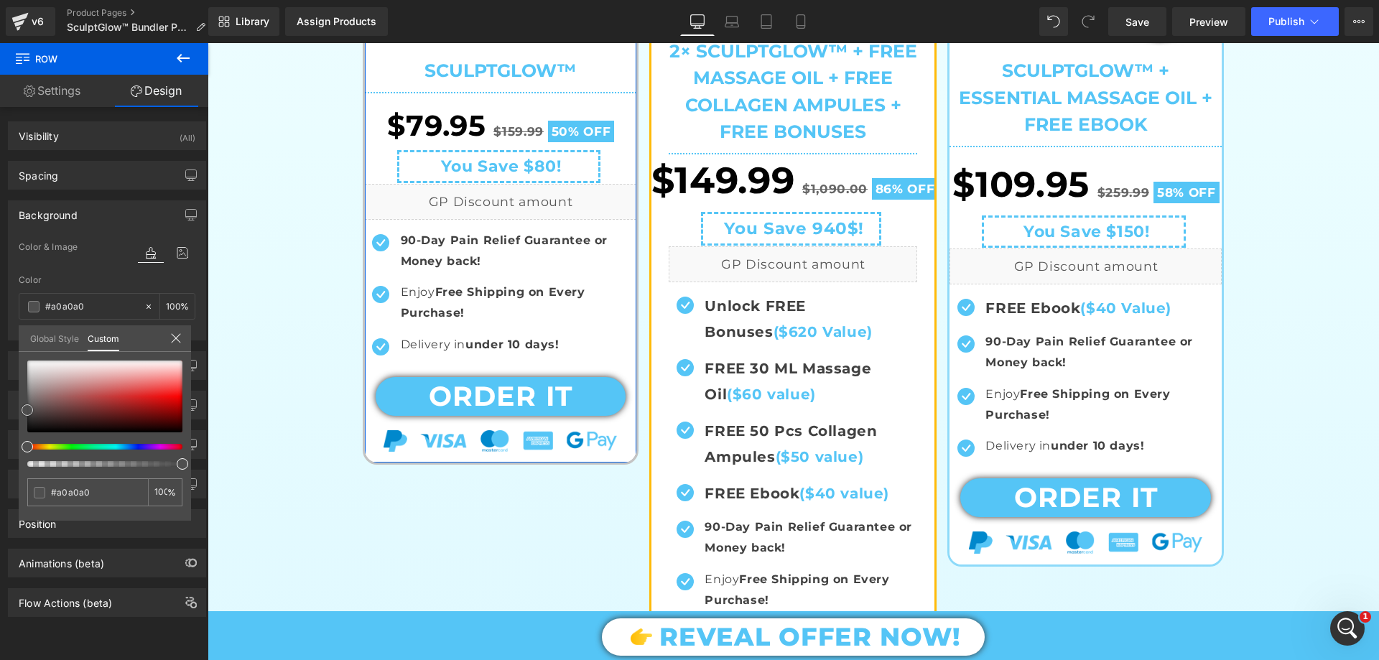
type input "#a8a8a8"
type input "#b5b5b5"
type input "#c6c6c6"
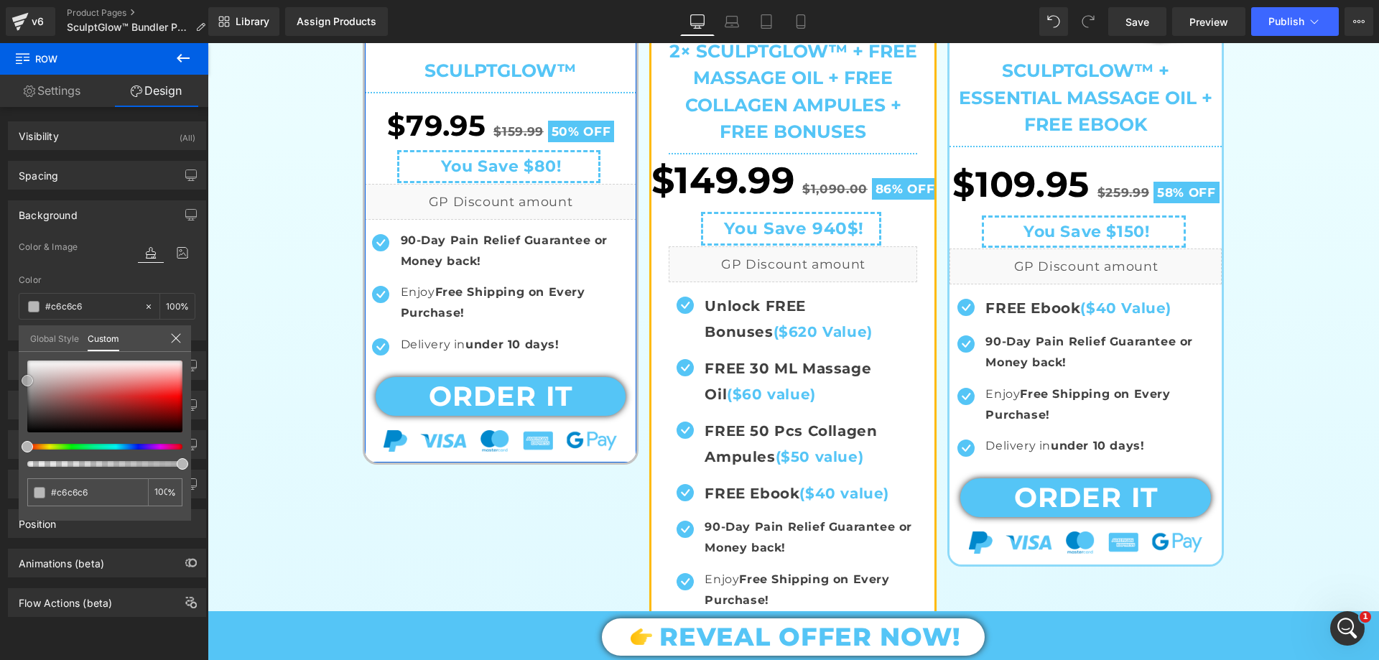
type input "#d3d3d3"
type input "#e0e0e0"
type input "#ededed"
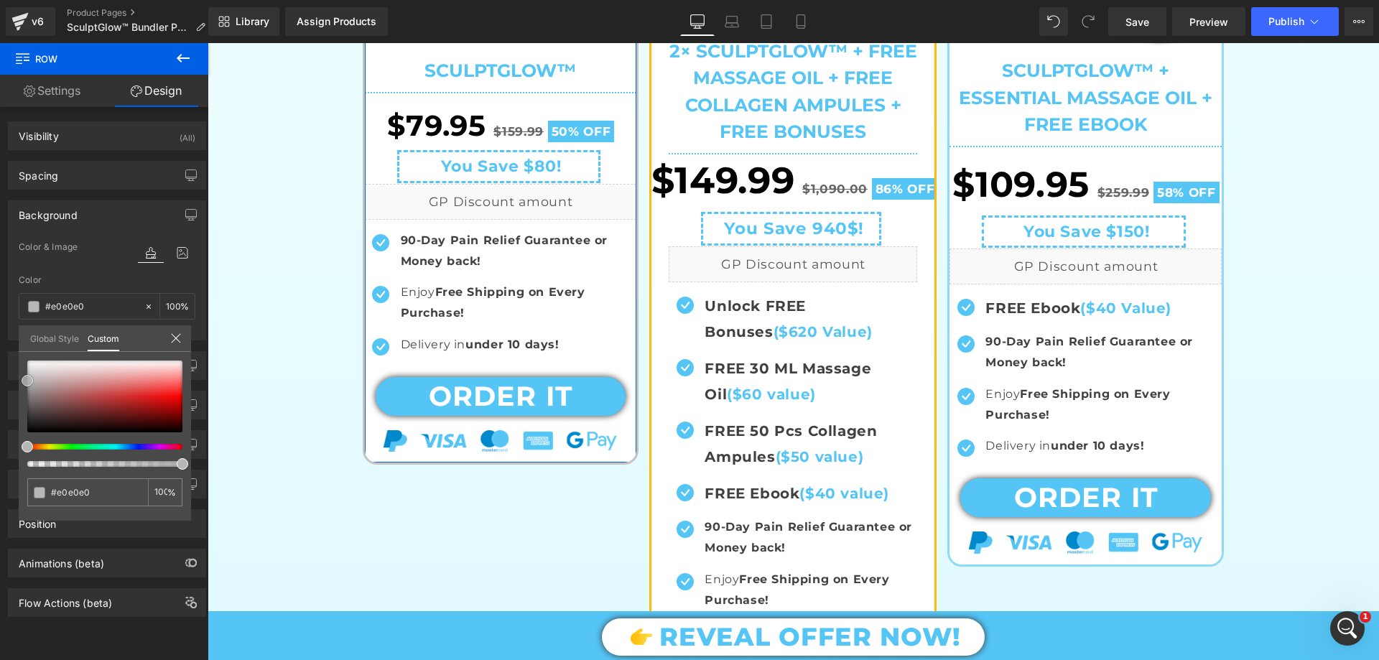
type input "#ededed"
type input "#f7f7f7"
type input "#ffffff"
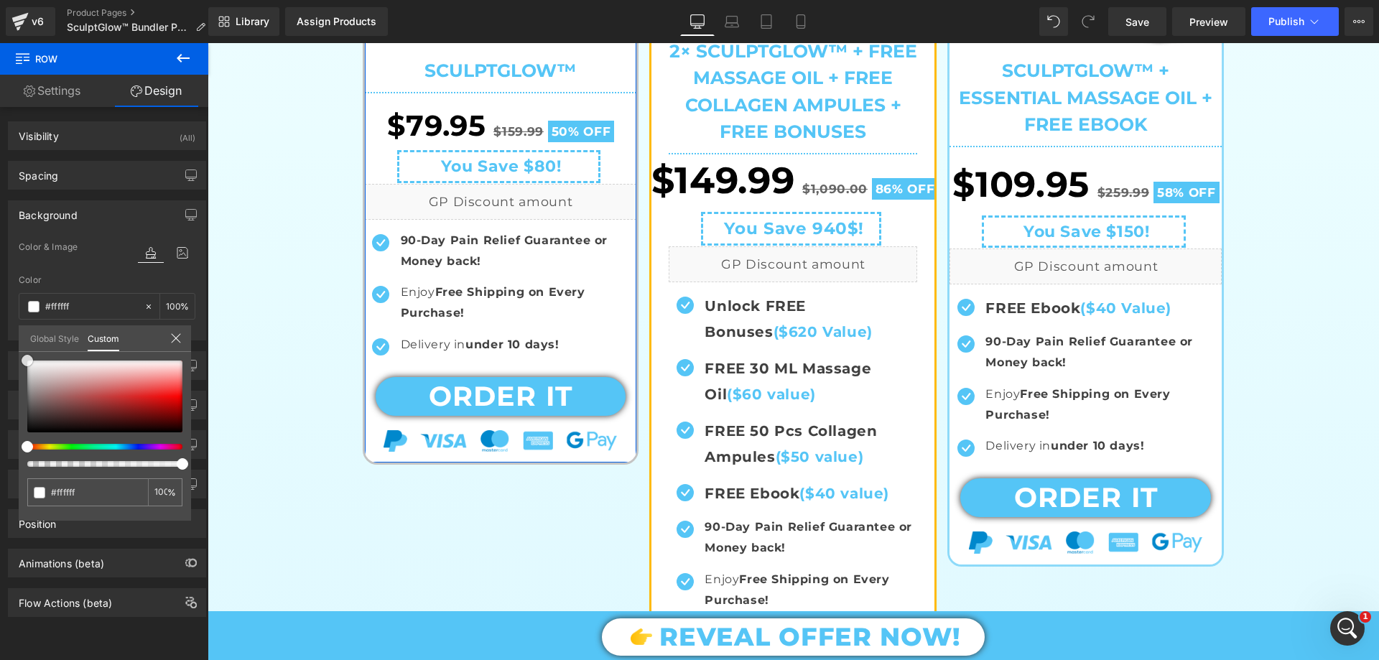
drag, startPoint x: 25, startPoint y: 429, endPoint x: 0, endPoint y: 333, distance: 98.8
click at [0, 333] on div "Background Color & Image color rgba(255, 255, 255, 1) Color #ffffff 100 % Image…" at bounding box center [107, 265] width 215 height 151
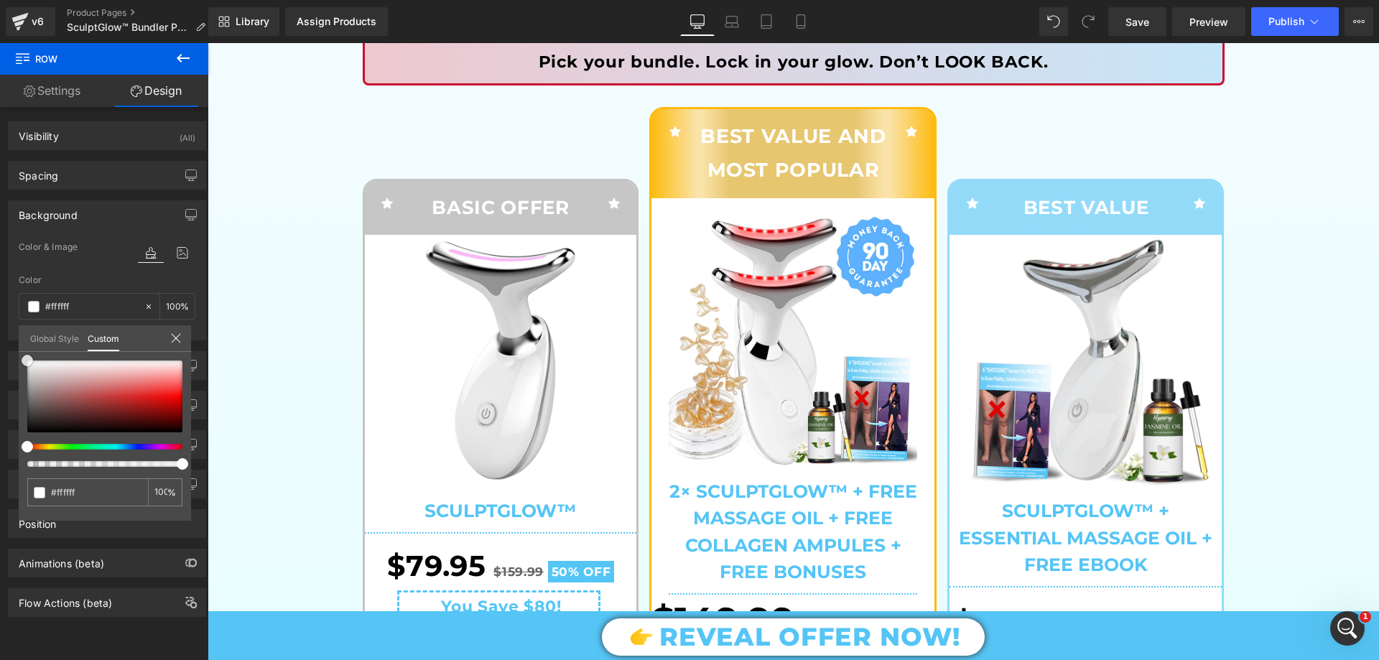
scroll to position [216, 0]
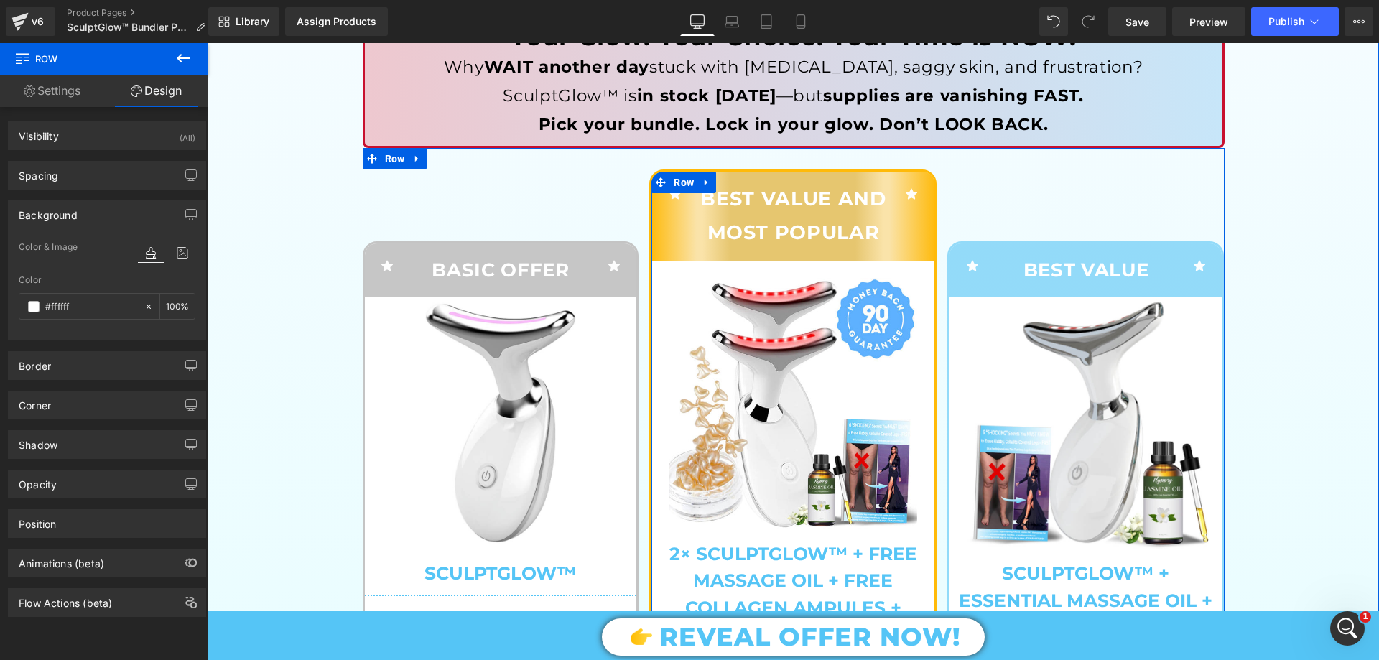
drag, startPoint x: 677, startPoint y: 185, endPoint x: 678, endPoint y: 214, distance: 28.7
click at [677, 185] on span "Row" at bounding box center [683, 183] width 27 height 22
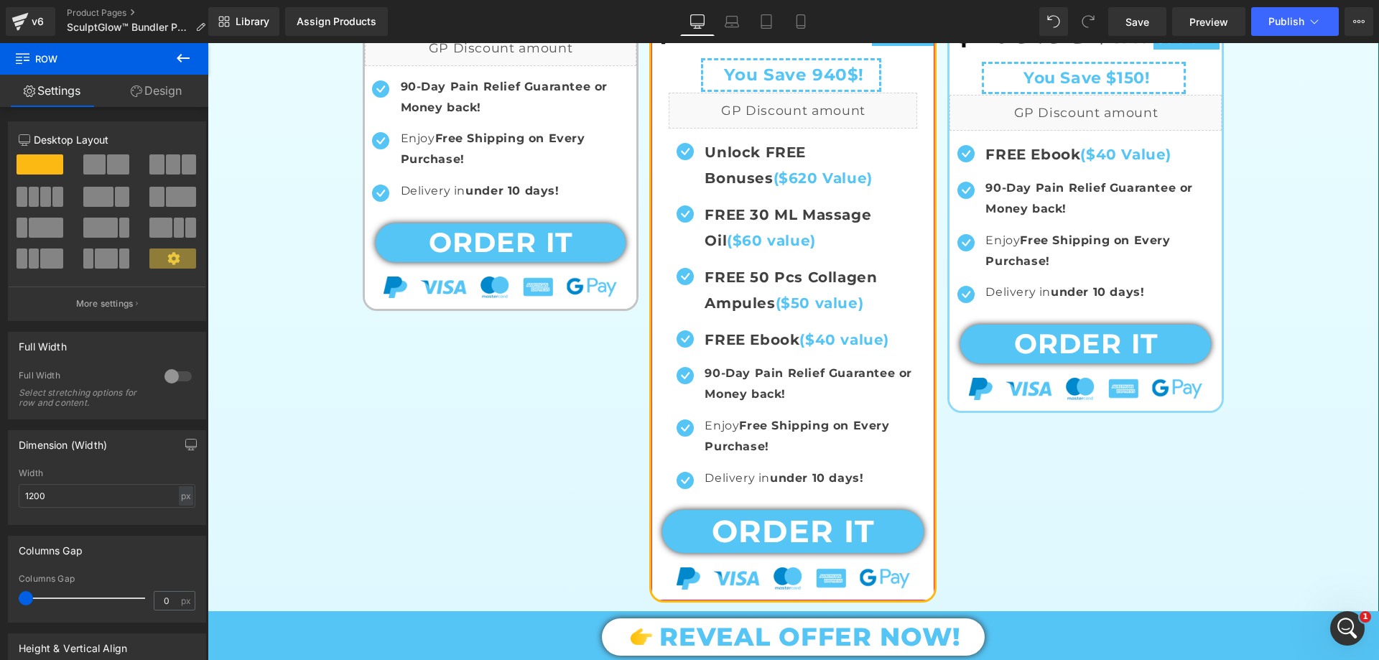
scroll to position [790, 0]
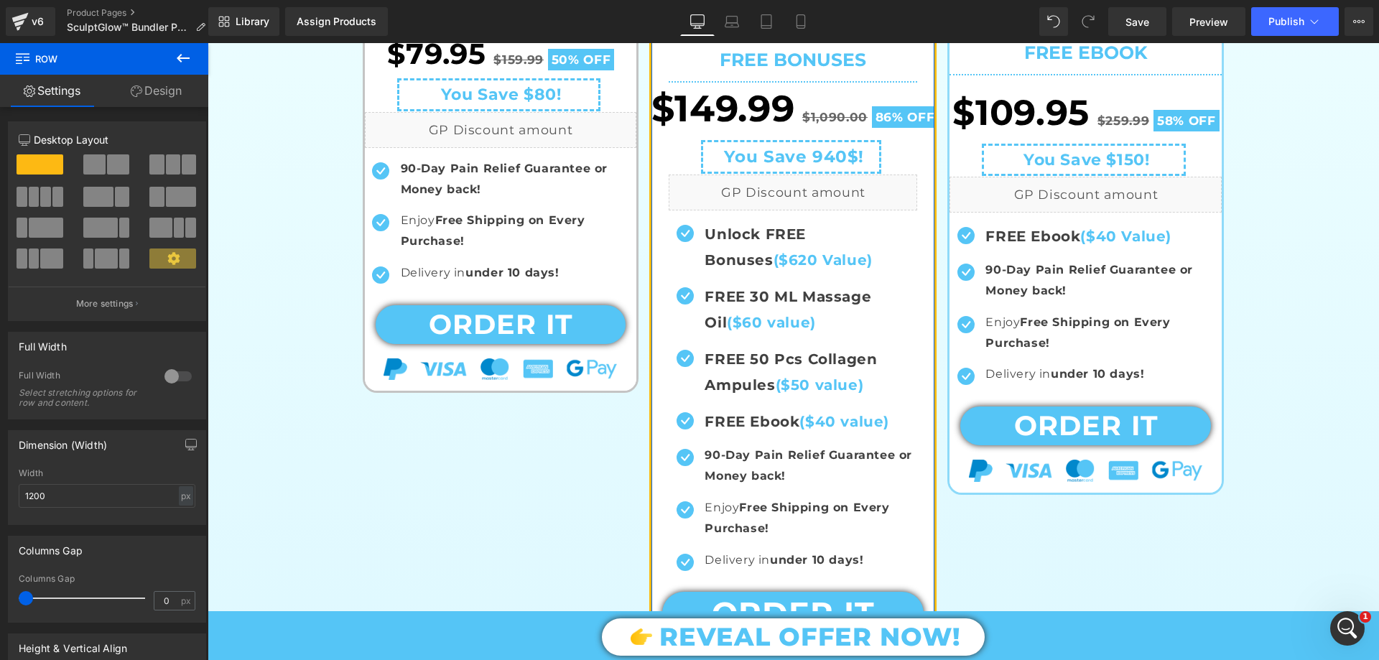
click at [178, 97] on link "Design" at bounding box center [156, 91] width 104 height 32
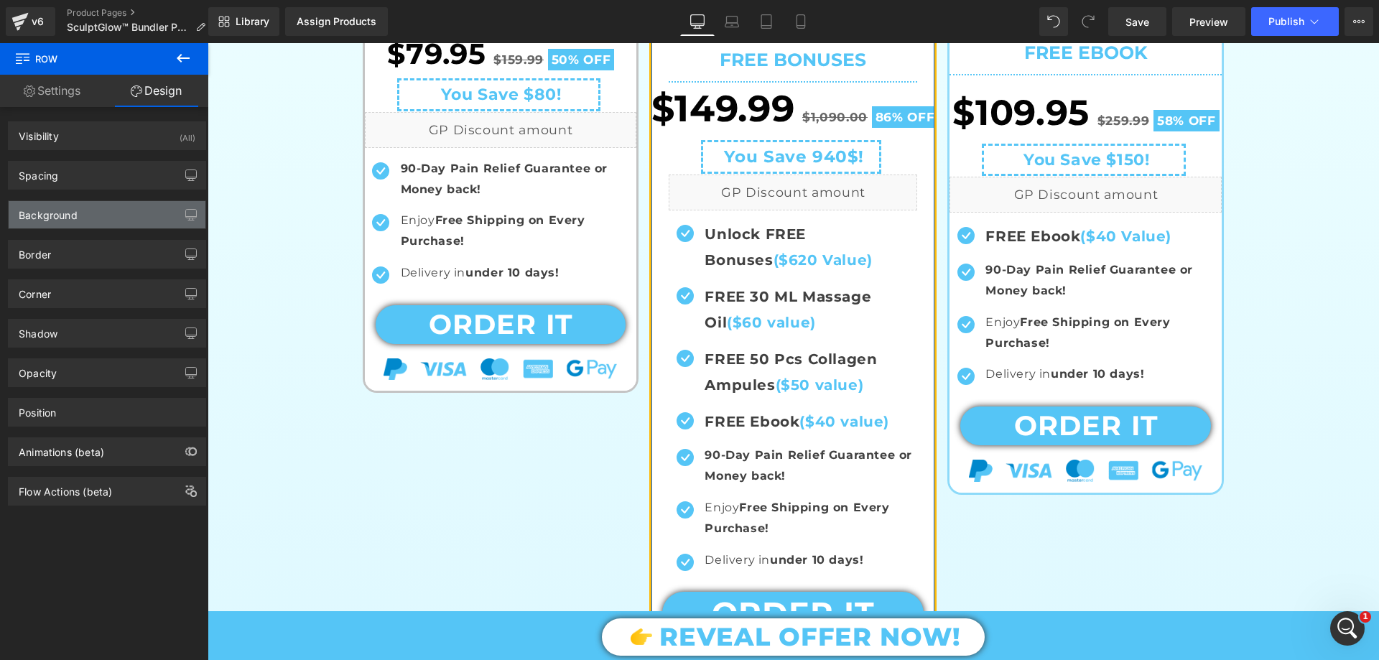
type input "transparent"
type input "0"
click at [69, 214] on div "Background" at bounding box center [48, 211] width 59 height 20
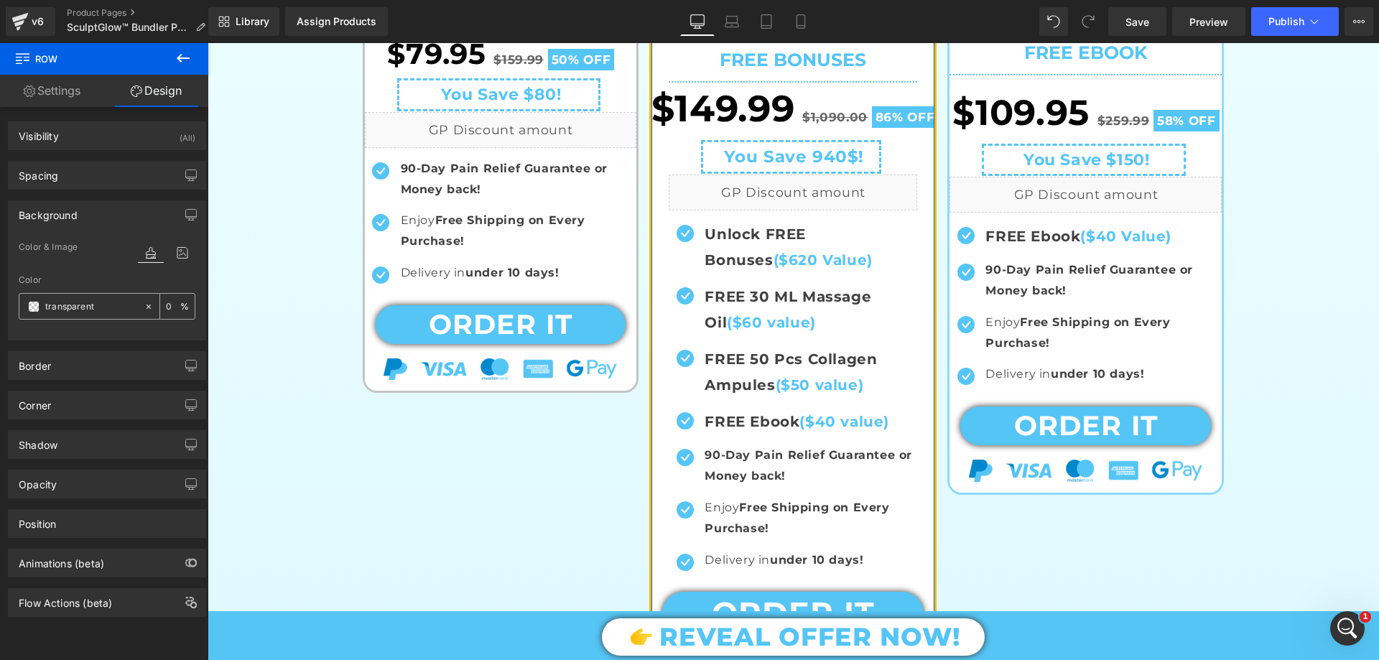
click at [32, 307] on span at bounding box center [33, 306] width 11 height 11
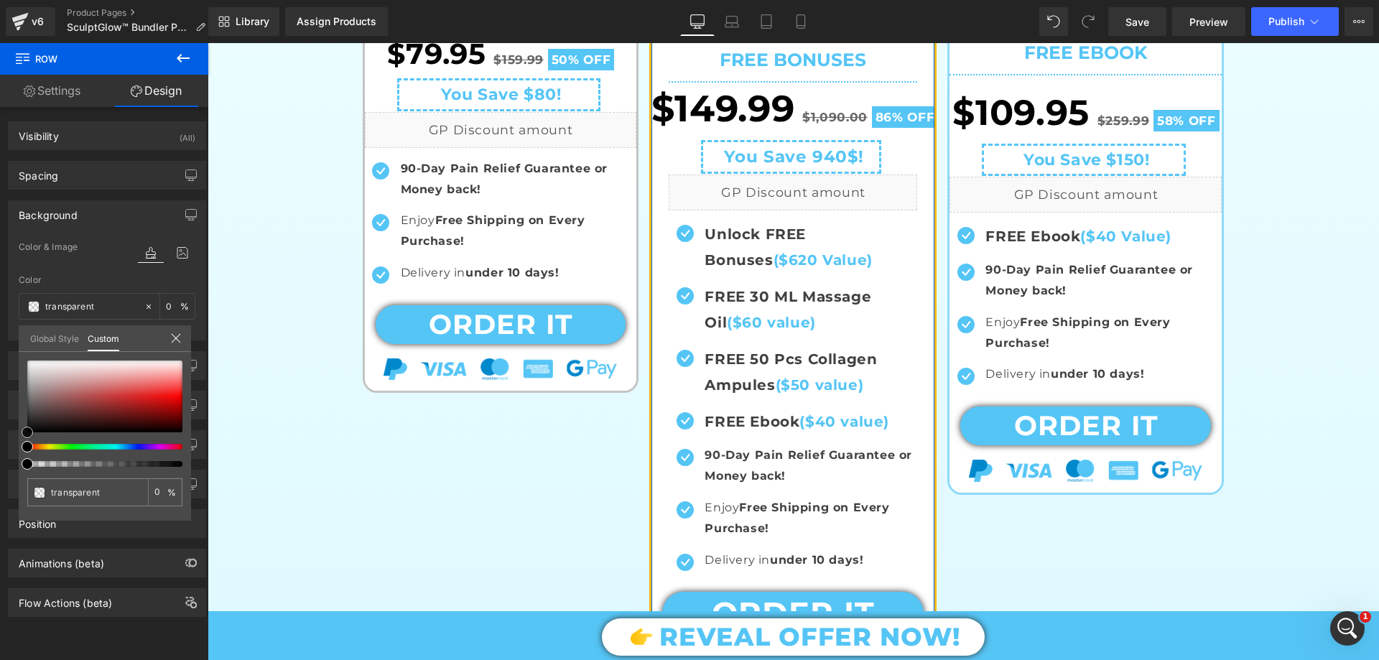
type input "#0c0c0c"
type input "100"
type input "#0c0c0c"
type input "100"
type input "#777777"
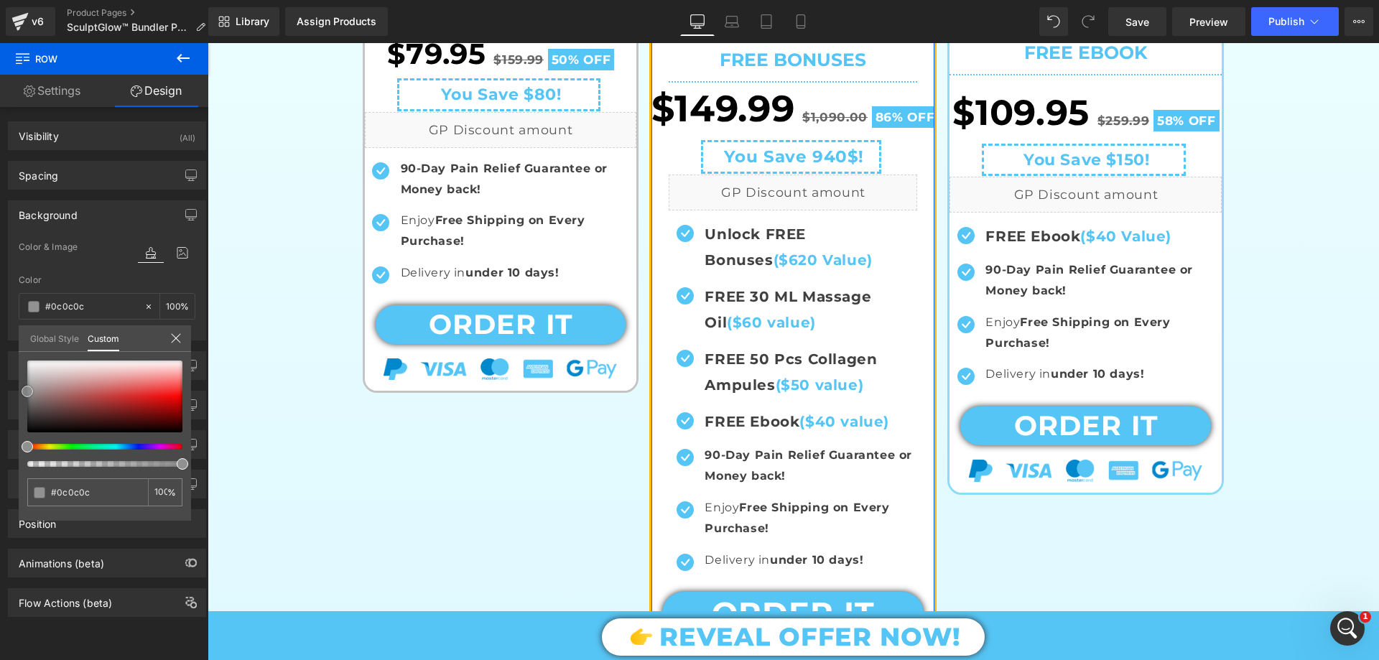
type input "#777777"
type input "#a3a3a3"
type input "#b5b5b5"
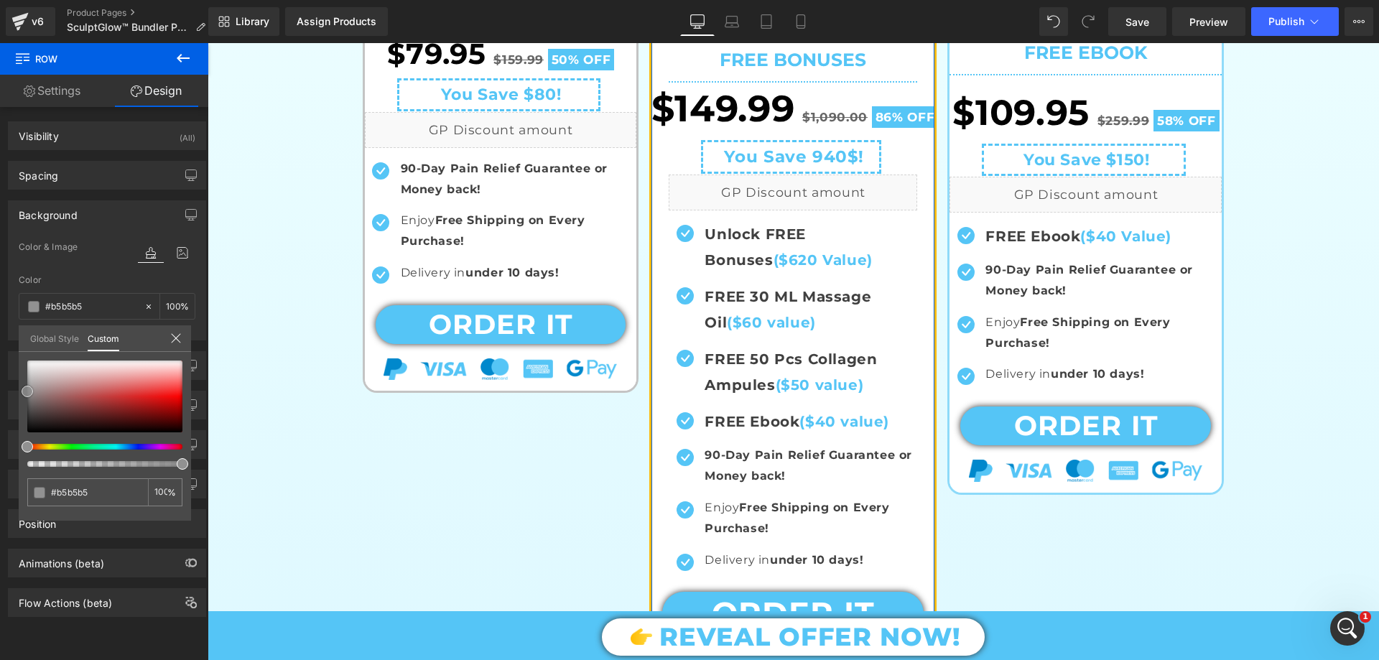
type input "#cccccc"
type input "#e5e5e5"
type input "#f7f7f7"
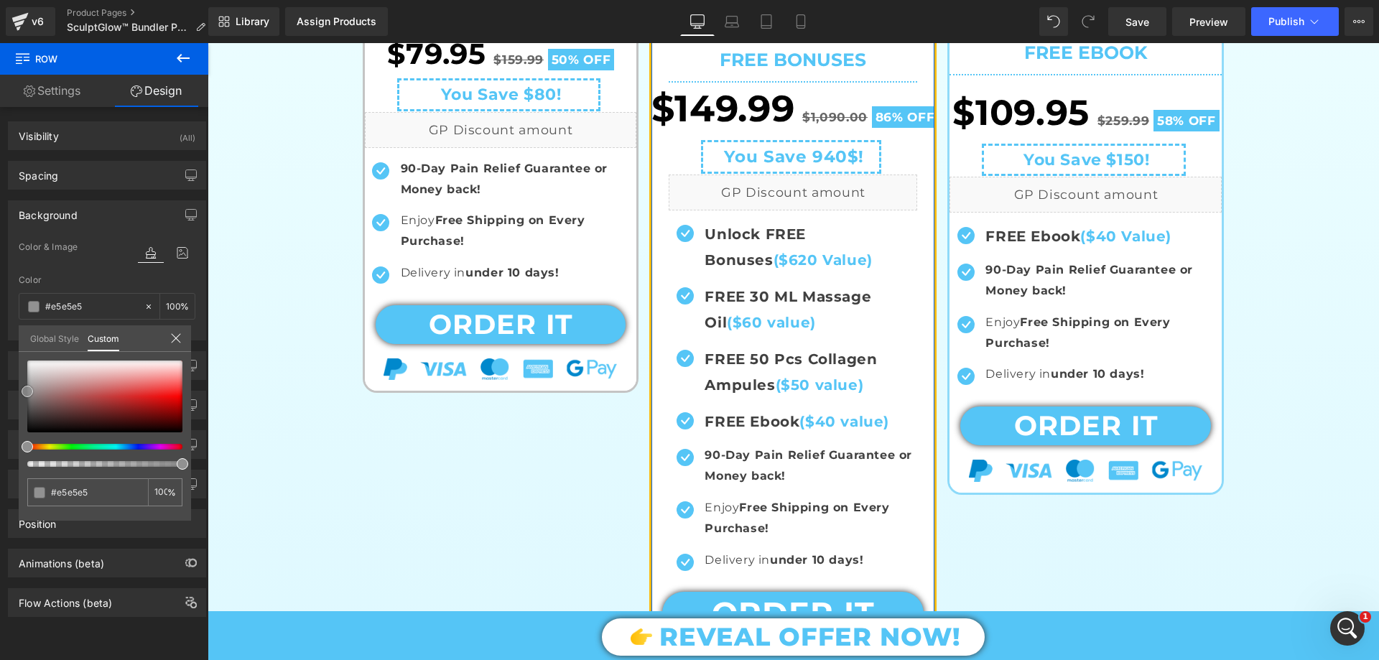
type input "#f7f7f7"
type input "#ffffff"
drag, startPoint x: 25, startPoint y: 429, endPoint x: 0, endPoint y: 335, distance: 97.4
click at [0, 335] on div "Background Color & Image color rgba(255, 255, 255, 1) Color #ffffff 100 % Image…" at bounding box center [107, 265] width 215 height 151
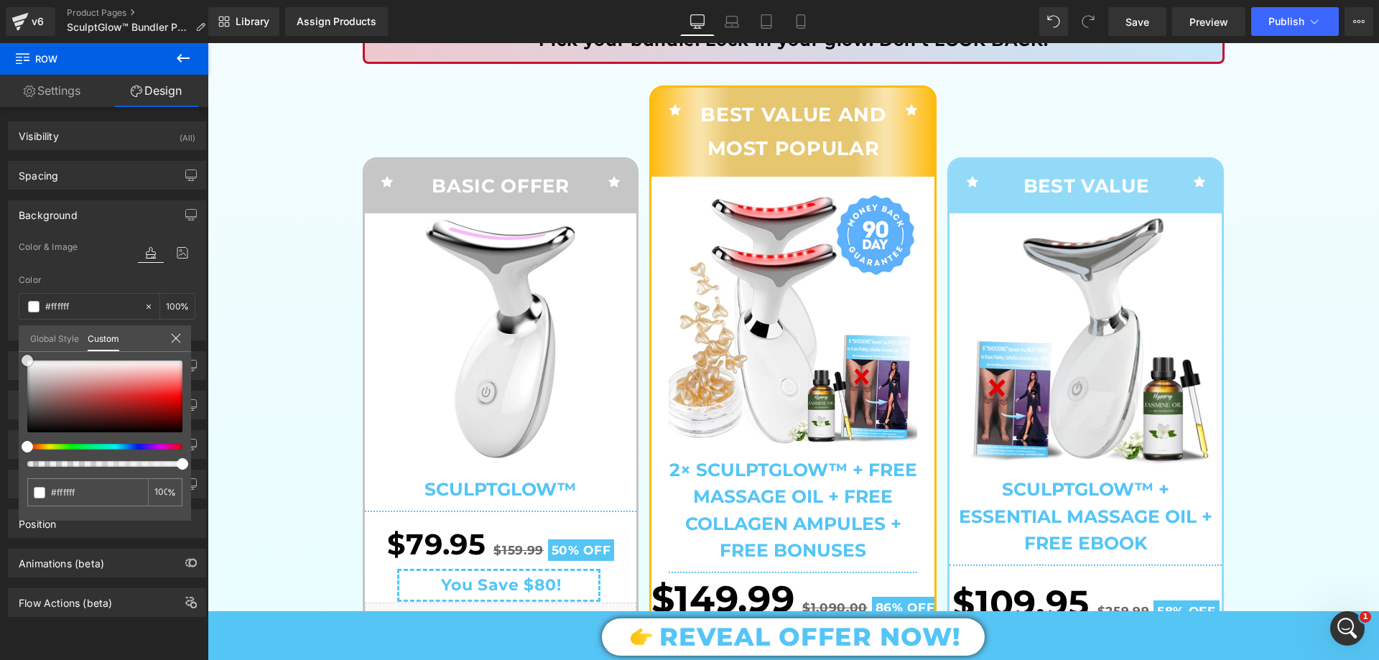
scroll to position [287, 0]
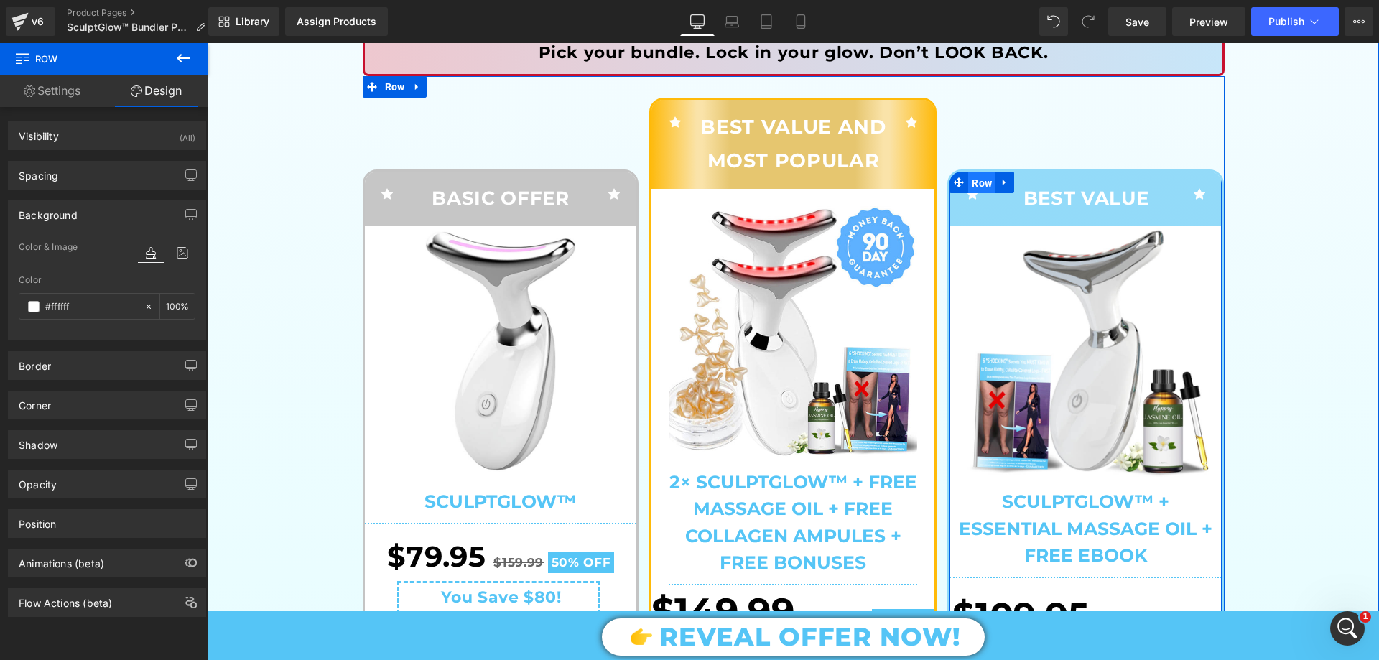
click at [977, 181] on span "Row" at bounding box center [981, 183] width 27 height 22
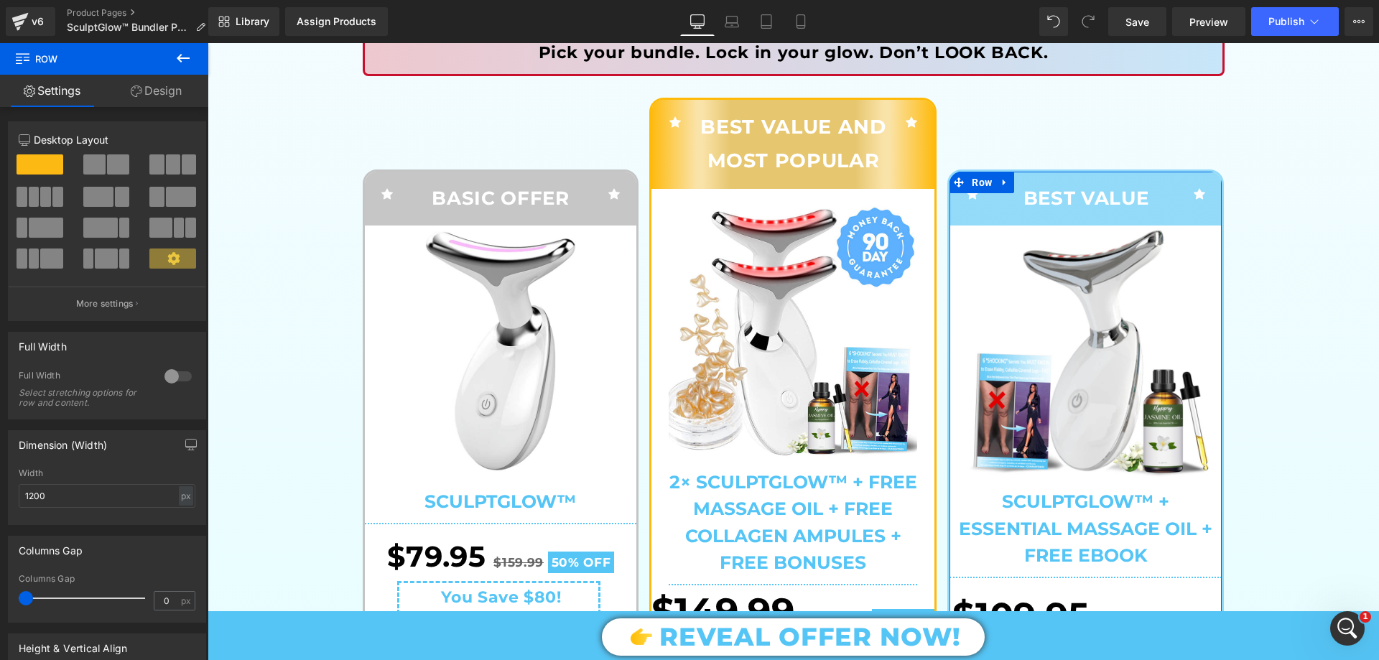
click at [150, 92] on link "Design" at bounding box center [156, 91] width 104 height 32
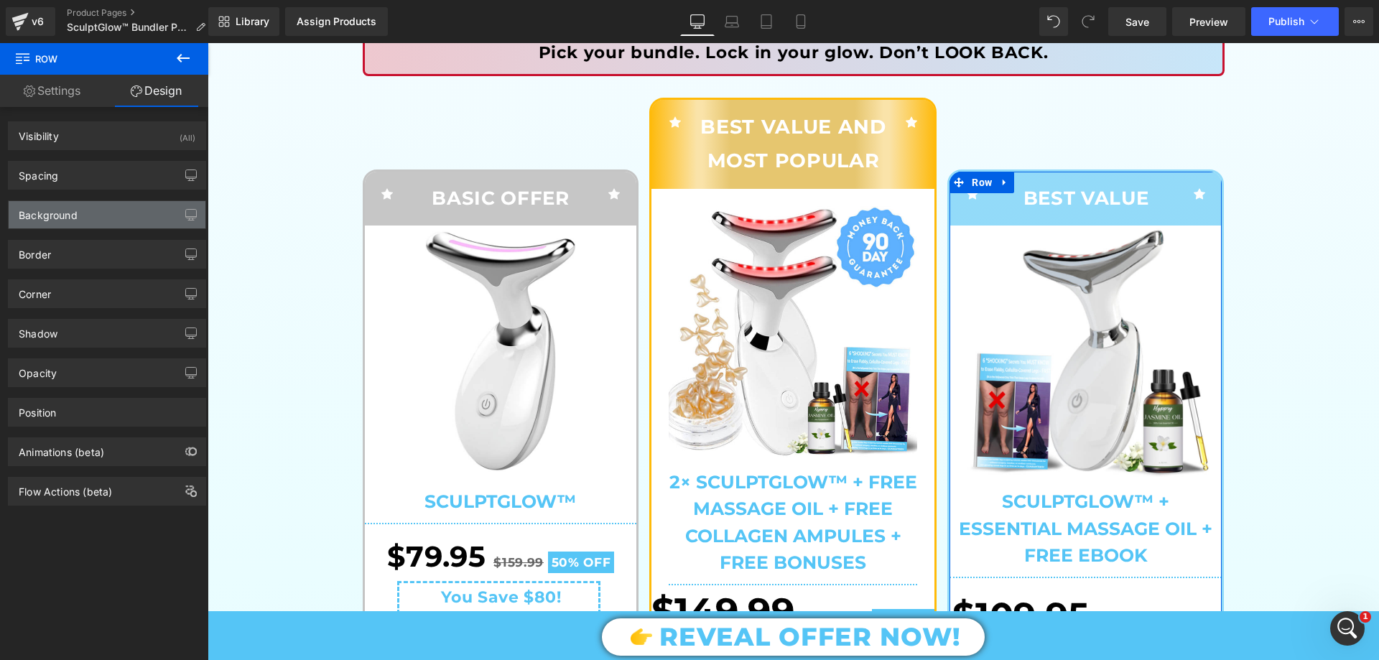
click at [80, 209] on div "Background" at bounding box center [107, 214] width 197 height 27
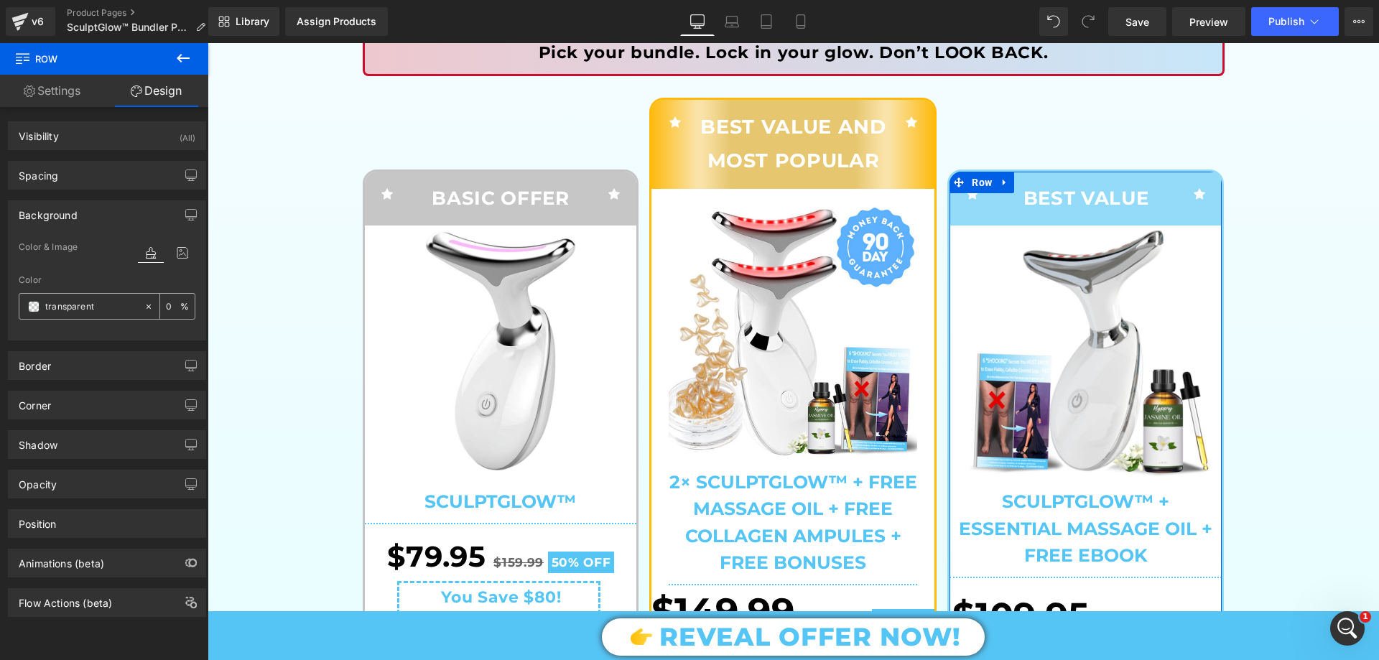
click at [33, 310] on span at bounding box center [33, 306] width 11 height 11
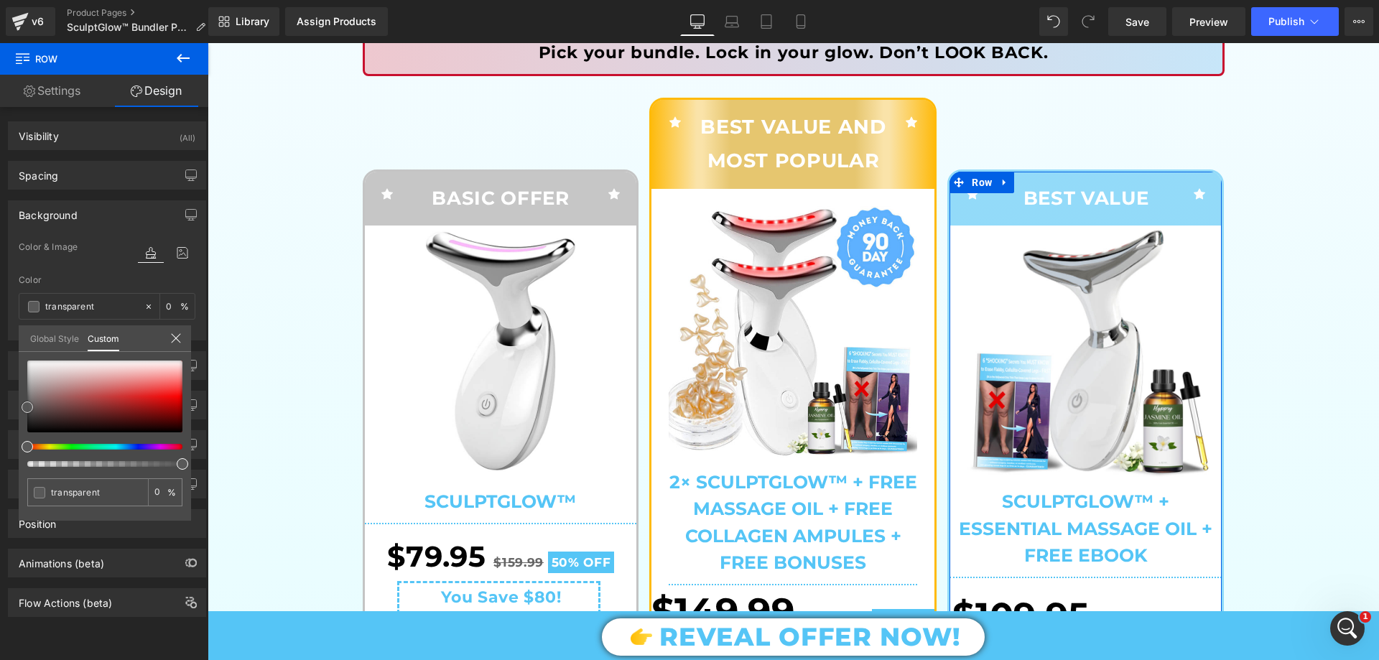
type input "#0c0c0c"
type input "100"
type input "#0c0c0c"
type input "100"
type input "#9b9b9b"
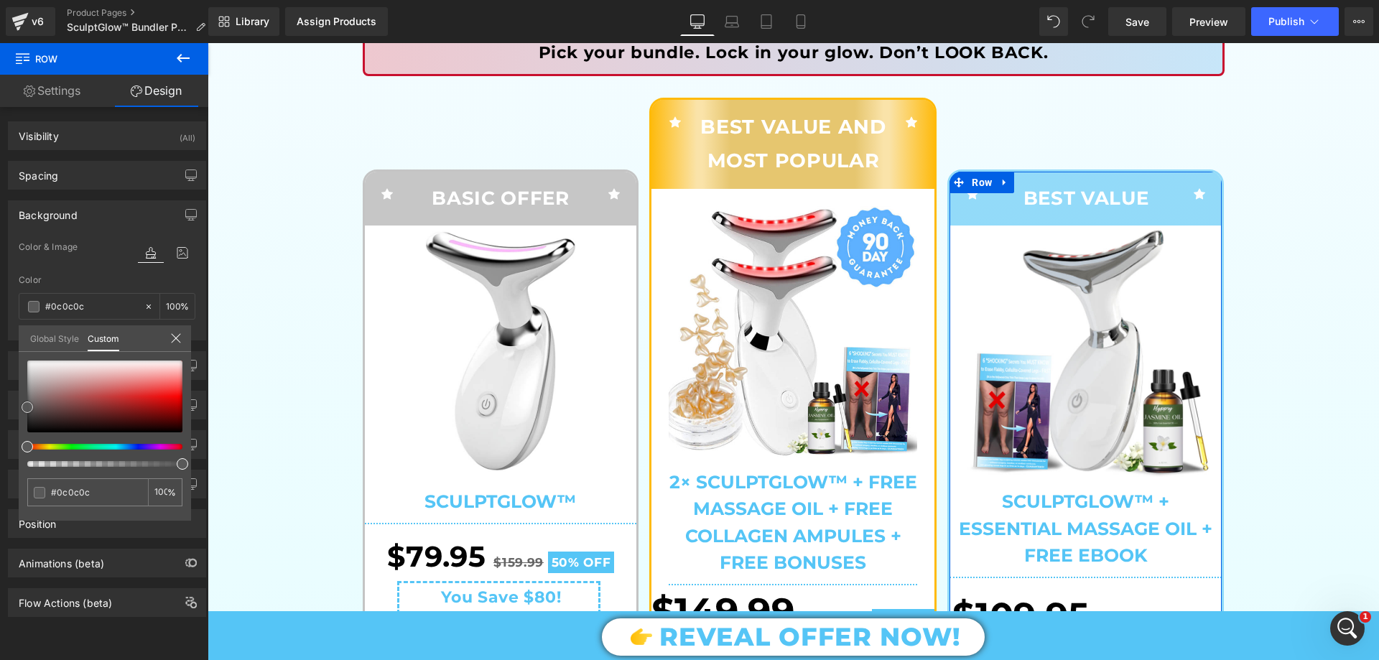
type input "#9b9b9b"
type input "#c1c1c1"
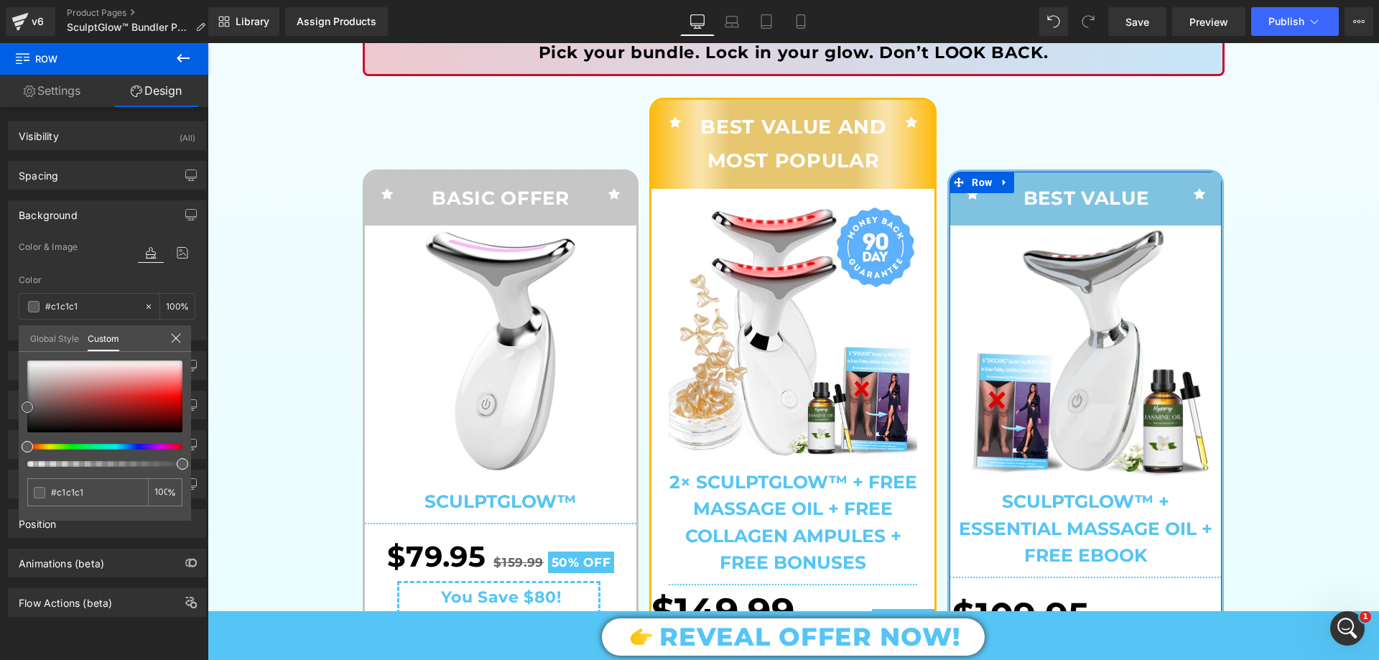
type input "#e2e2e2"
type input "#ffffff"
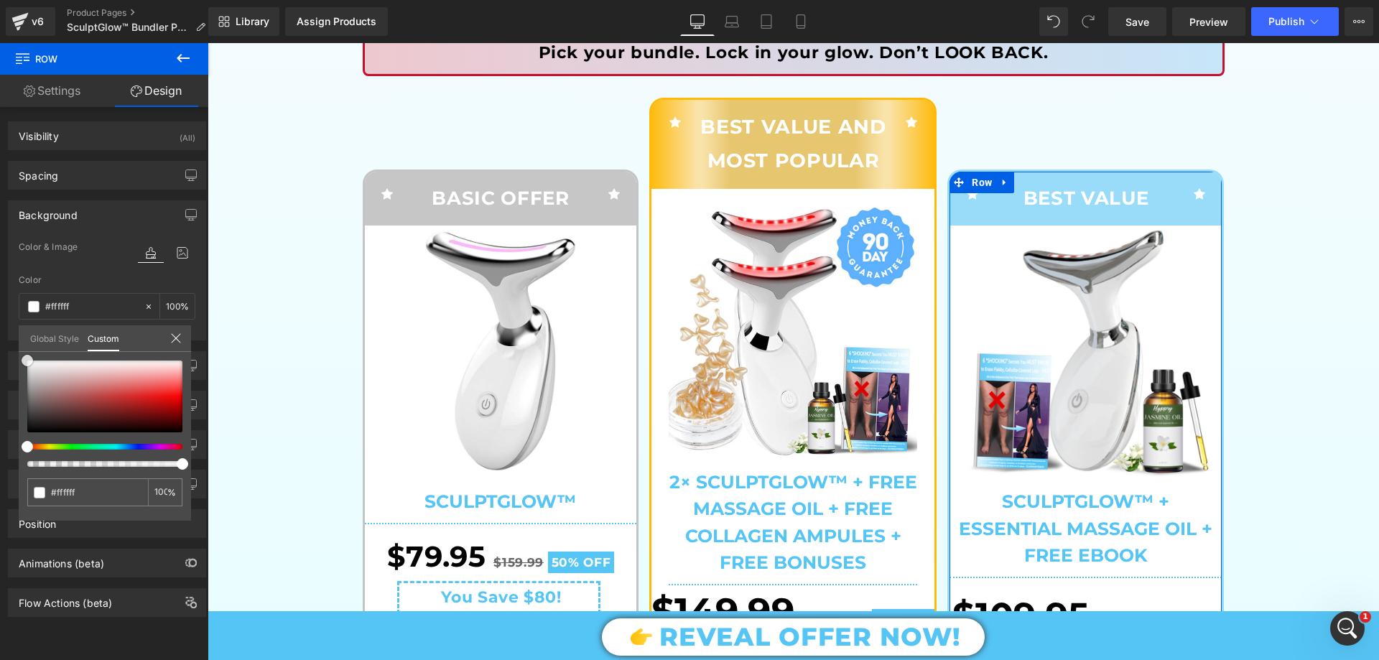
drag, startPoint x: 26, startPoint y: 431, endPoint x: 65, endPoint y: 300, distance: 136.4
click at [0, 331] on div "Background Color & Image color rgba(255, 255, 255, 1) Color #ffffff 100 % Image…" at bounding box center [107, 265] width 215 height 151
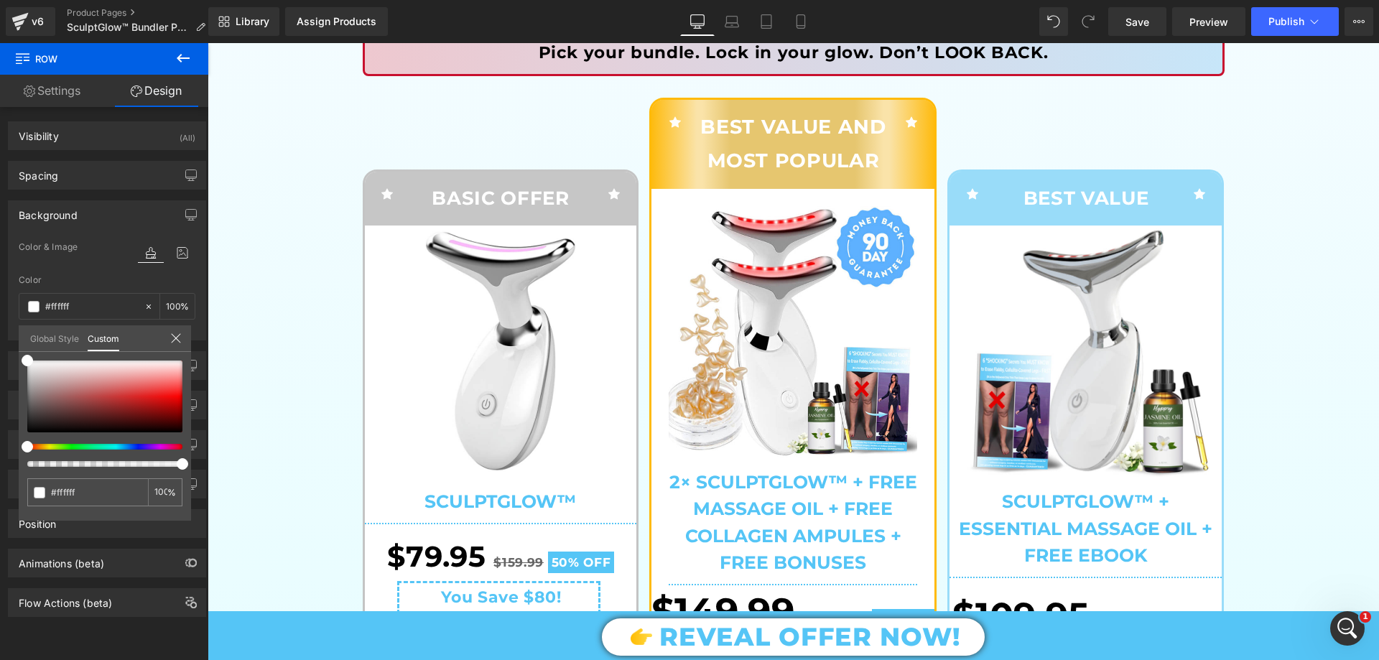
click at [263, 261] on div at bounding box center [794, 351] width 1172 height 617
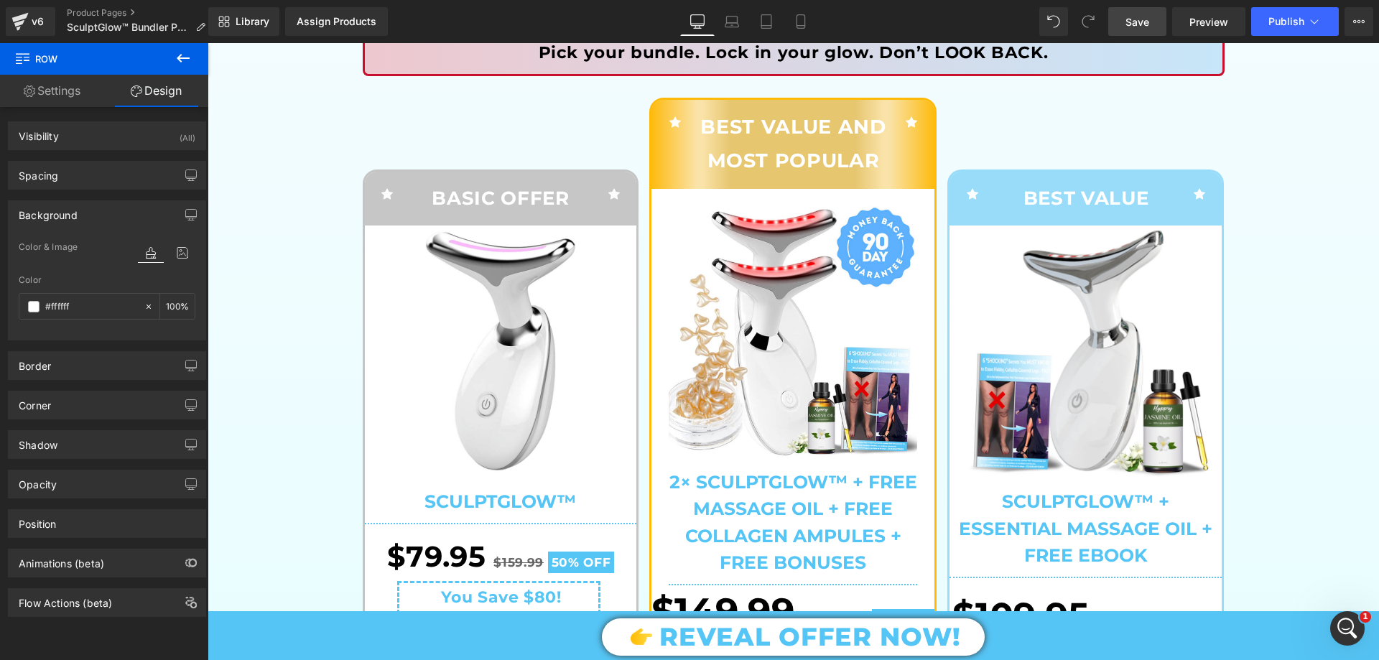
drag, startPoint x: 1152, startPoint y: 15, endPoint x: 285, endPoint y: 214, distance: 889.0
click at [1152, 15] on link "Save" at bounding box center [1138, 21] width 58 height 29
click at [1214, 14] on span "Preview" at bounding box center [1209, 21] width 39 height 15
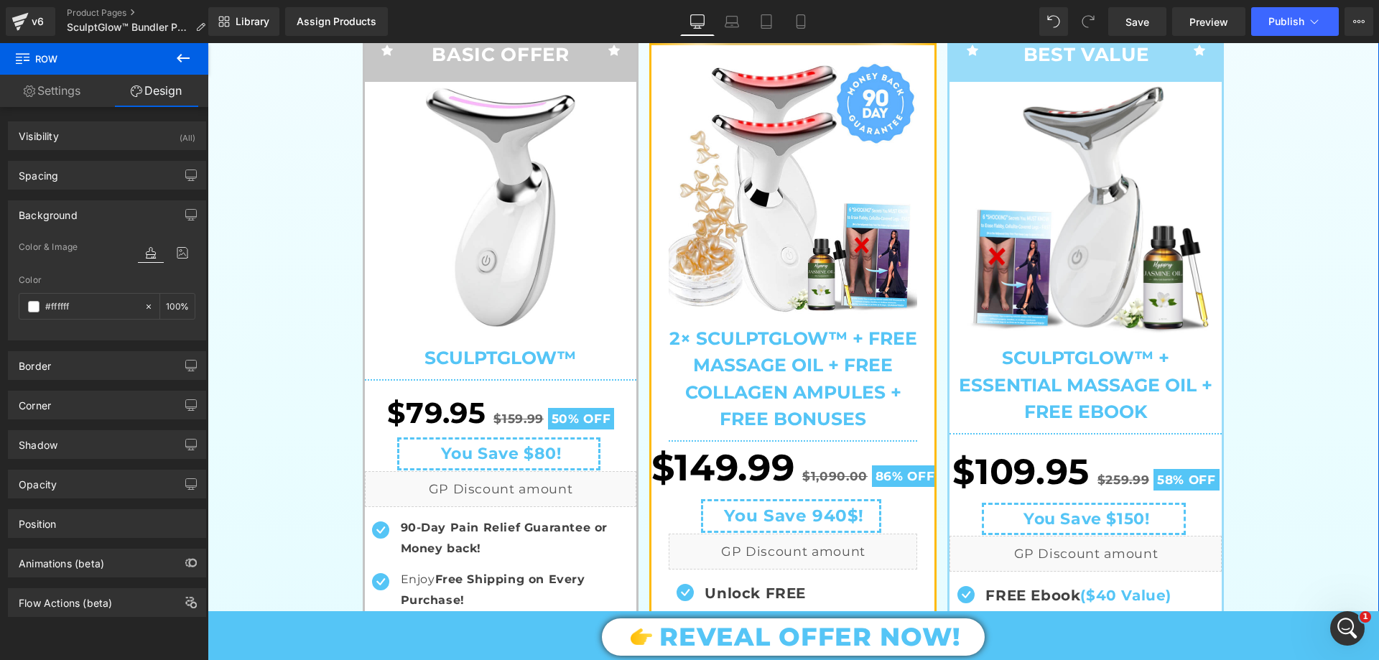
scroll to position [0, 0]
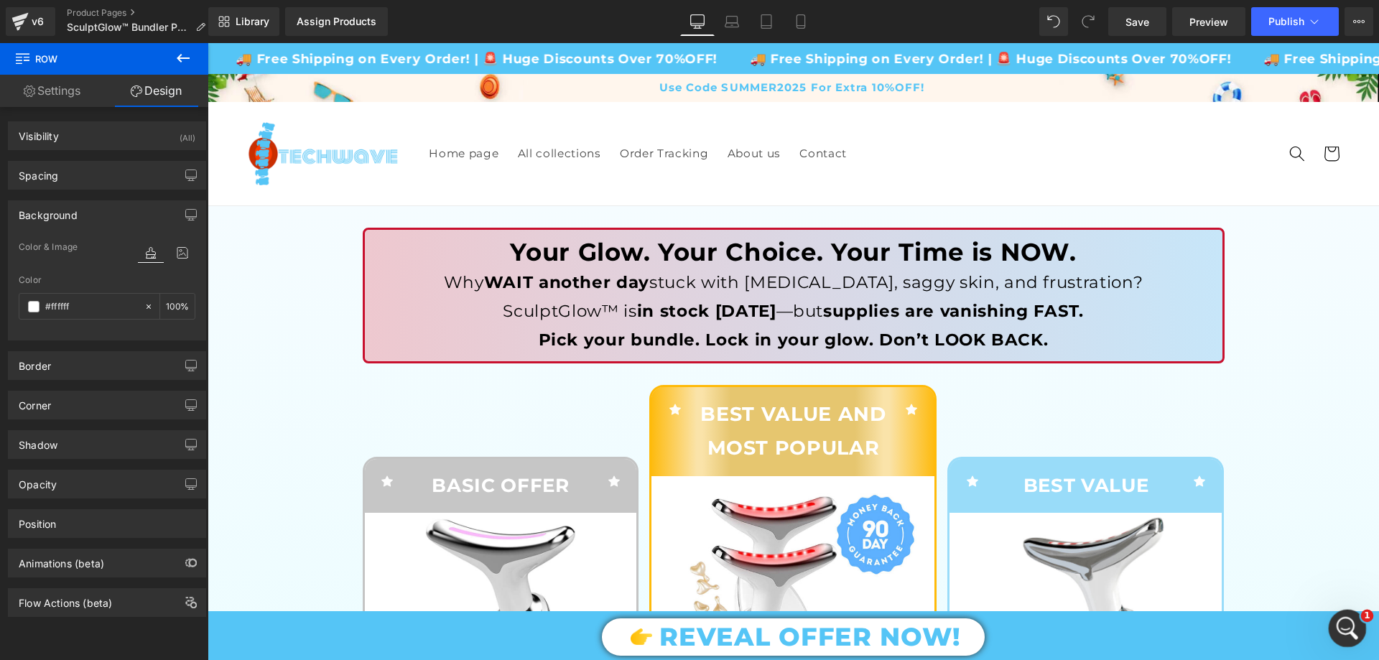
click at [1344, 615] on icon "Open Intercom Messenger" at bounding box center [1346, 627] width 24 height 24
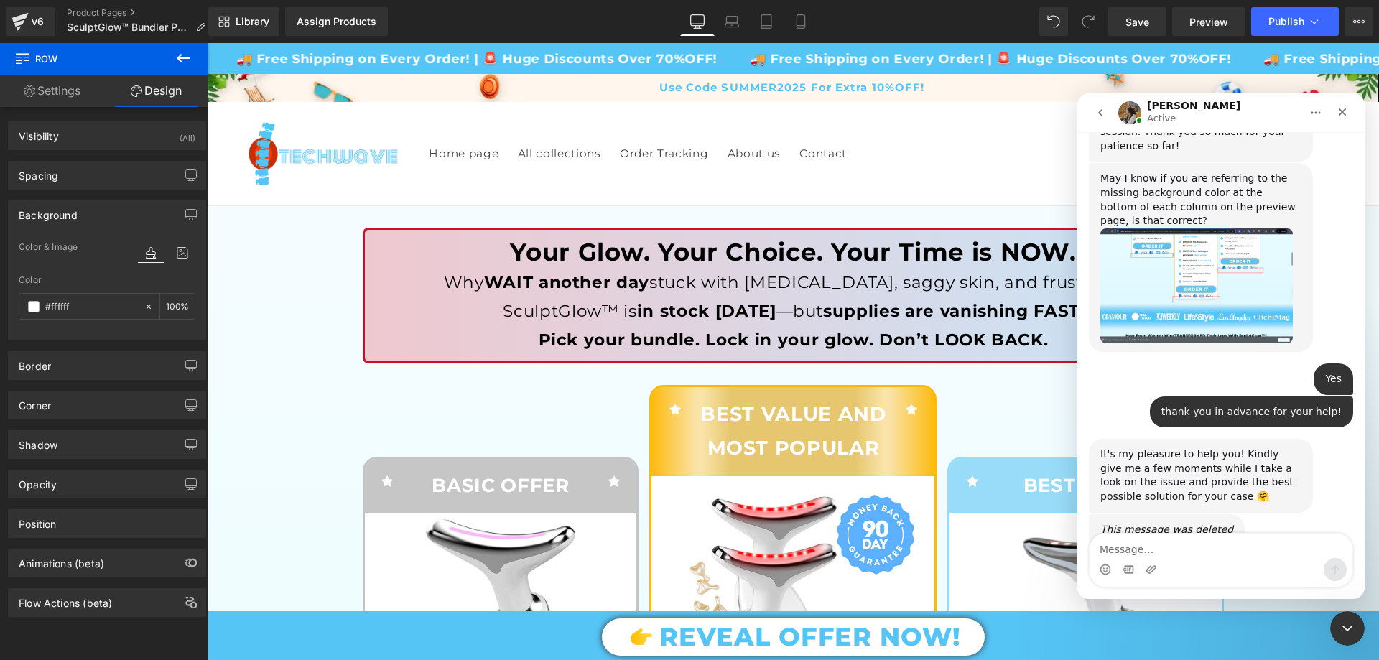
click at [1166, 549] on textarea "Message…" at bounding box center [1221, 546] width 263 height 24
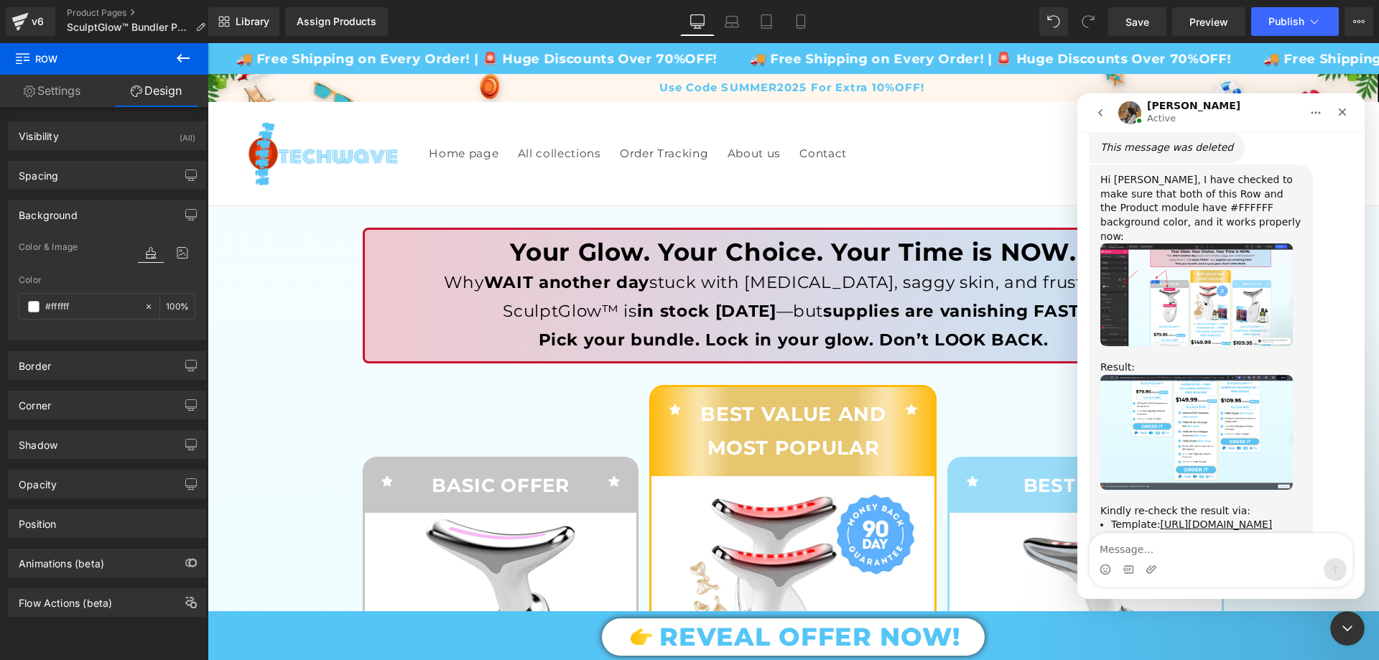
scroll to position [14428, 0]
type textarea "Great it was quite logical, now tell me if you can what you think about my prel…"
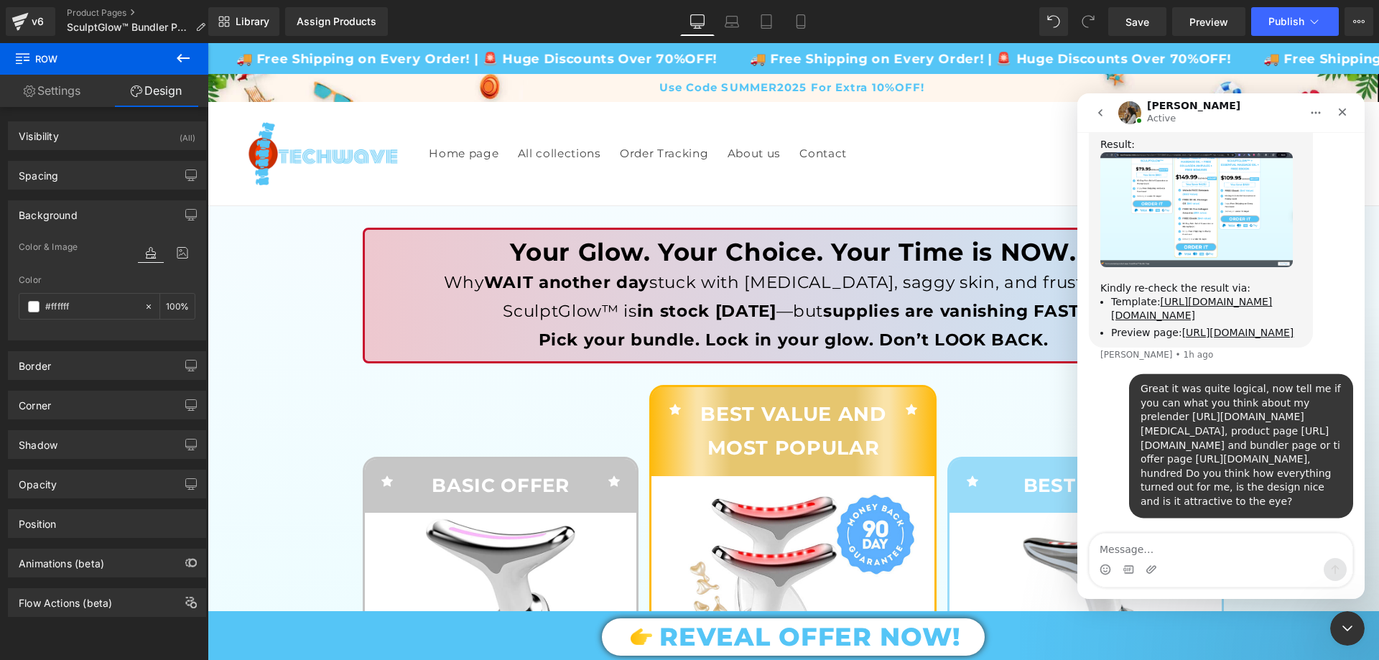
scroll to position [14738, 0]
click at [1338, 627] on icon "Close Intercom Messenger" at bounding box center [1345, 626] width 17 height 17
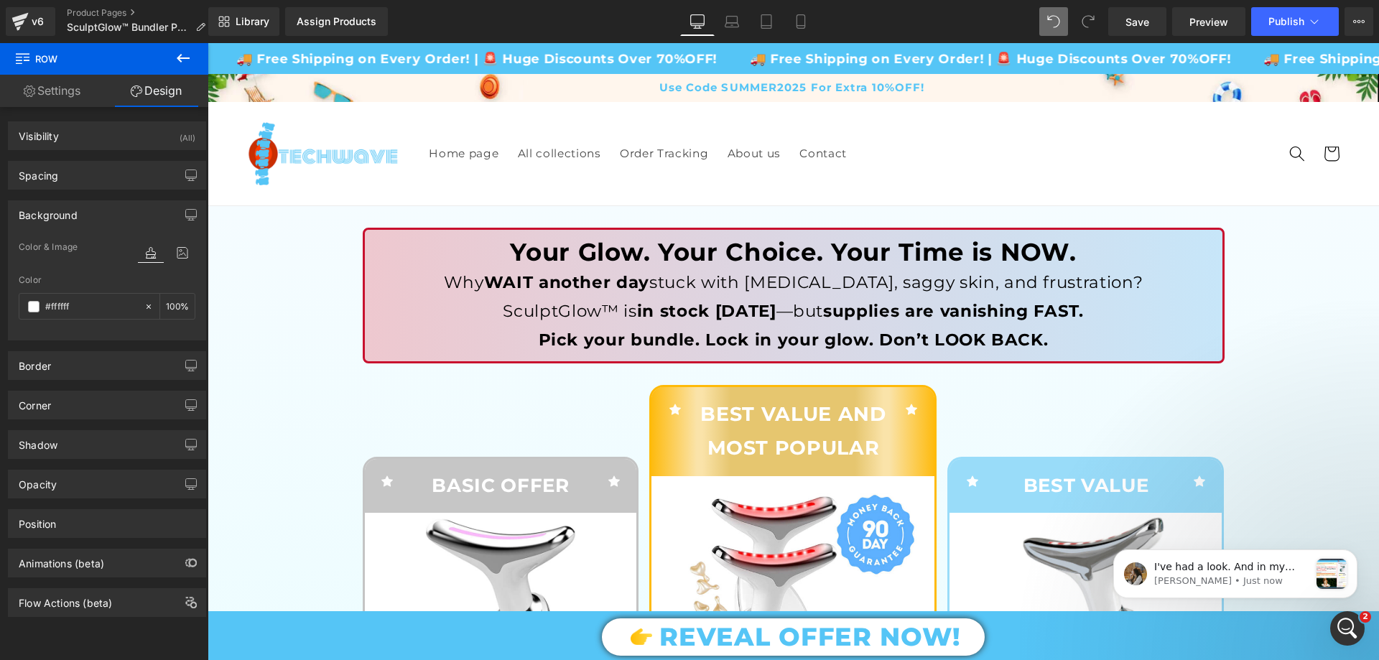
scroll to position [15182, 0]
click at [1347, 618] on icon "Open Intercom Messenger" at bounding box center [1346, 627] width 24 height 24
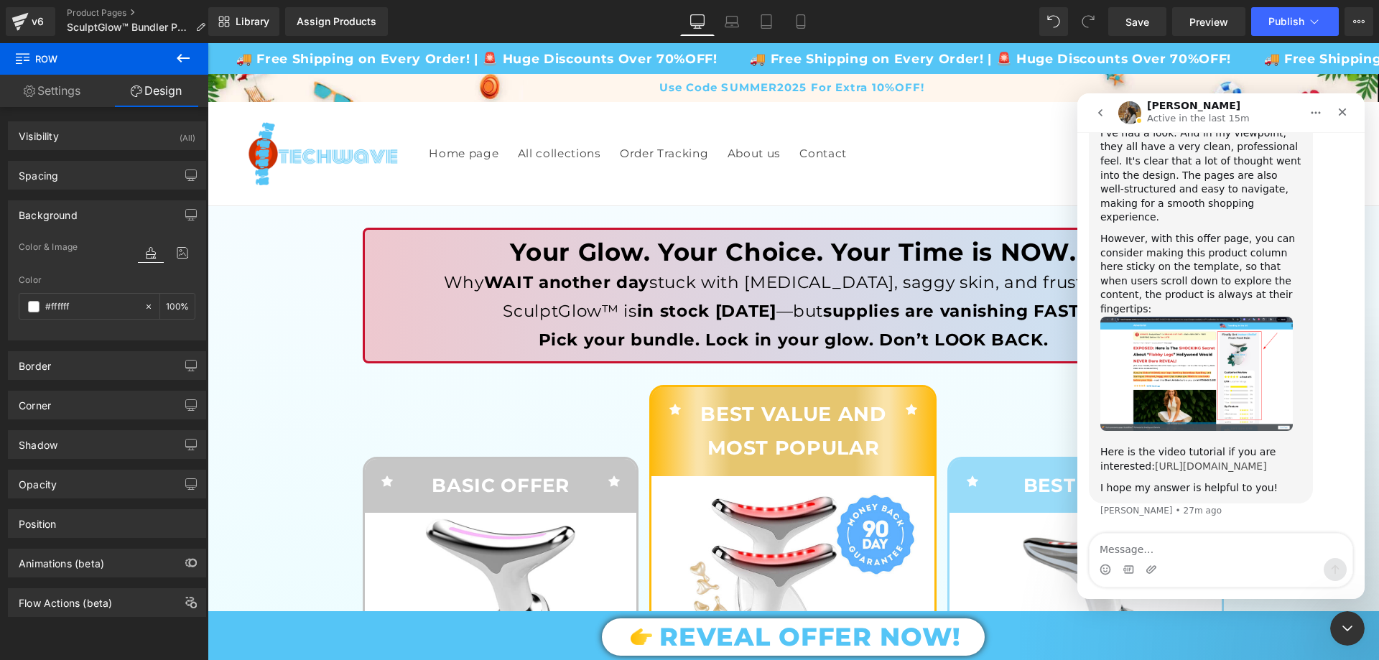
click at [1174, 461] on link "[URL][DOMAIN_NAME]" at bounding box center [1211, 466] width 112 height 11
click at [1342, 628] on icon "Close Intercom Messenger" at bounding box center [1345, 626] width 17 height 17
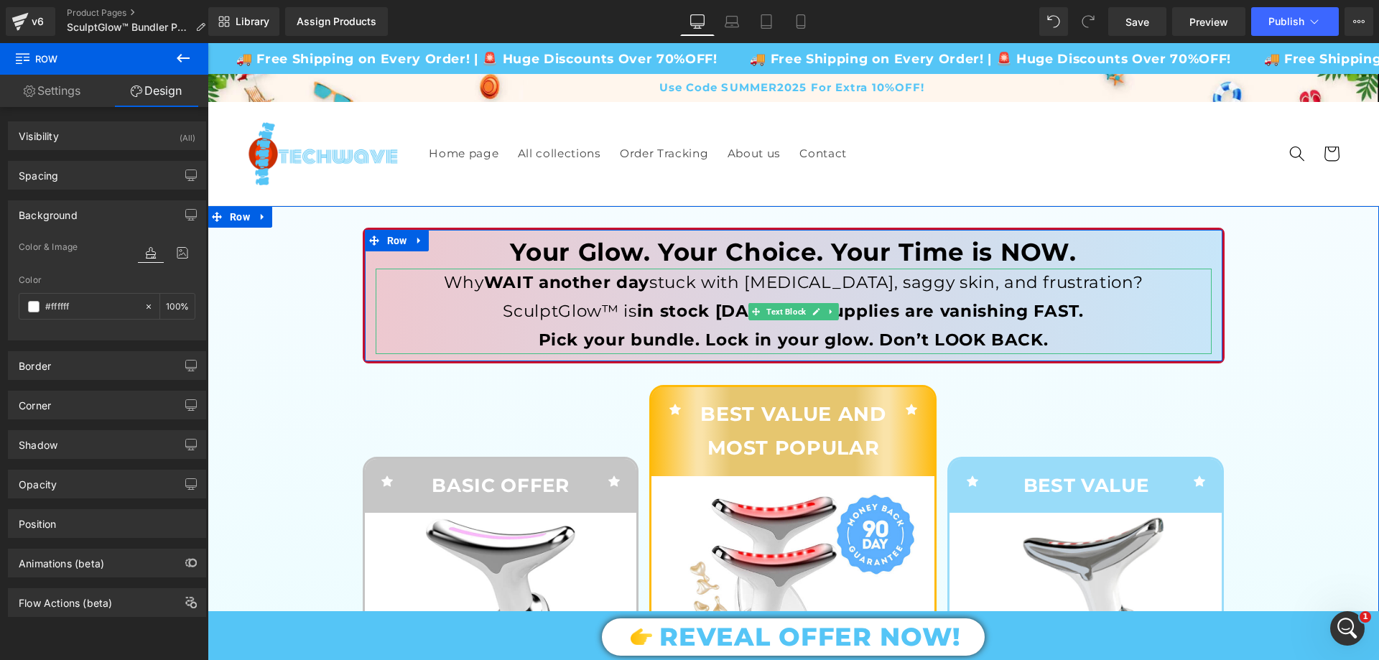
scroll to position [287, 0]
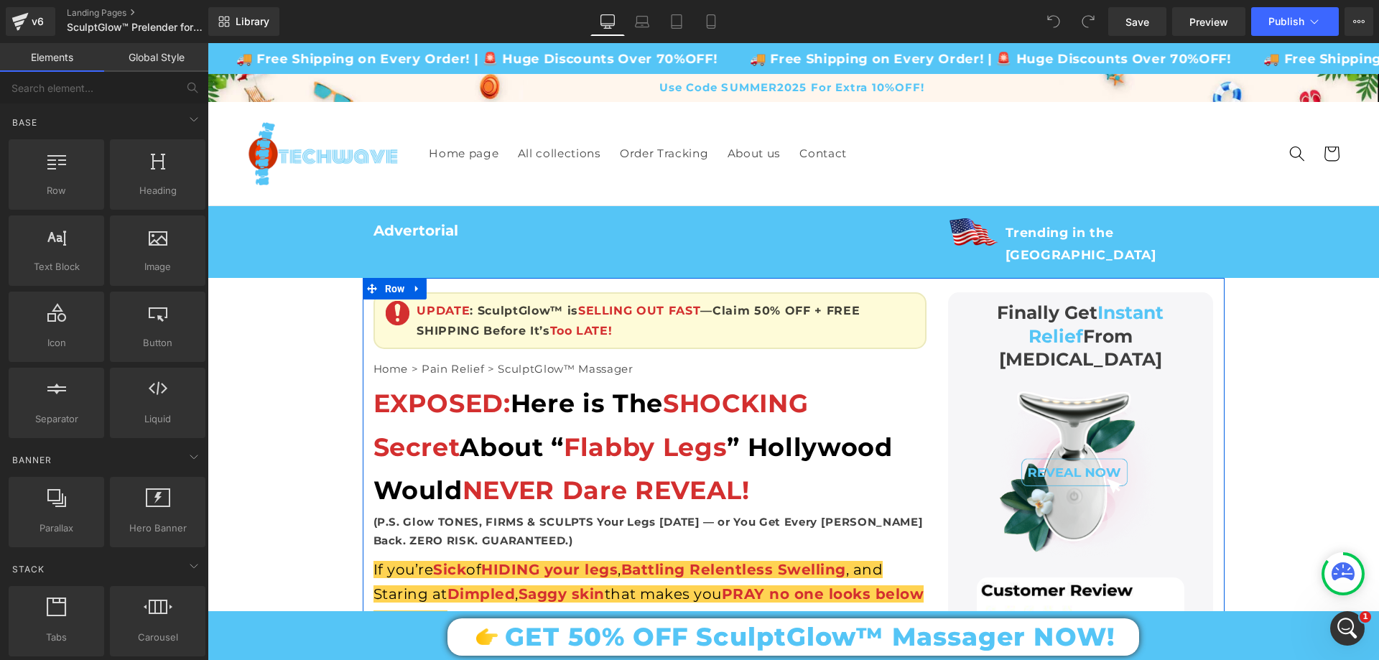
drag, startPoint x: 1028, startPoint y: 298, endPoint x: 1016, endPoint y: 292, distance: 13.8
click at [1028, 301] on h3 "Finally Get Instant Relief From Foot Pain" at bounding box center [1081, 336] width 244 height 70
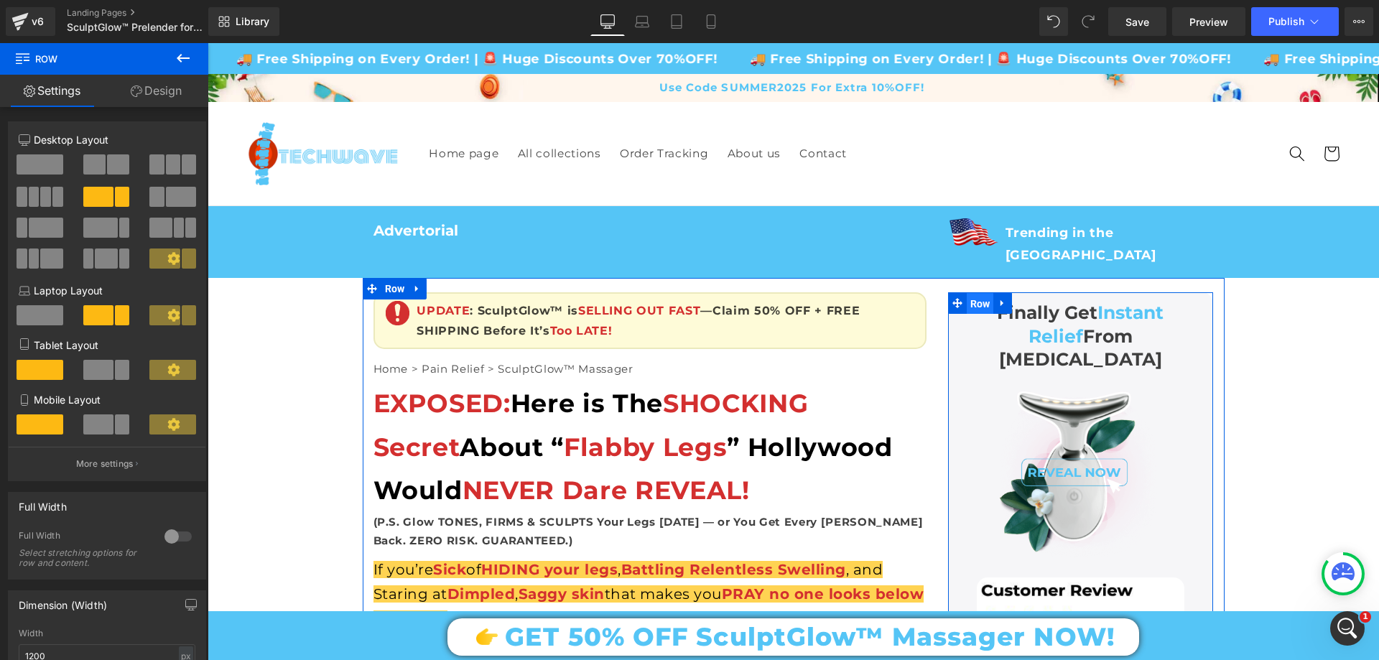
click at [973, 293] on span "Row" at bounding box center [980, 304] width 27 height 22
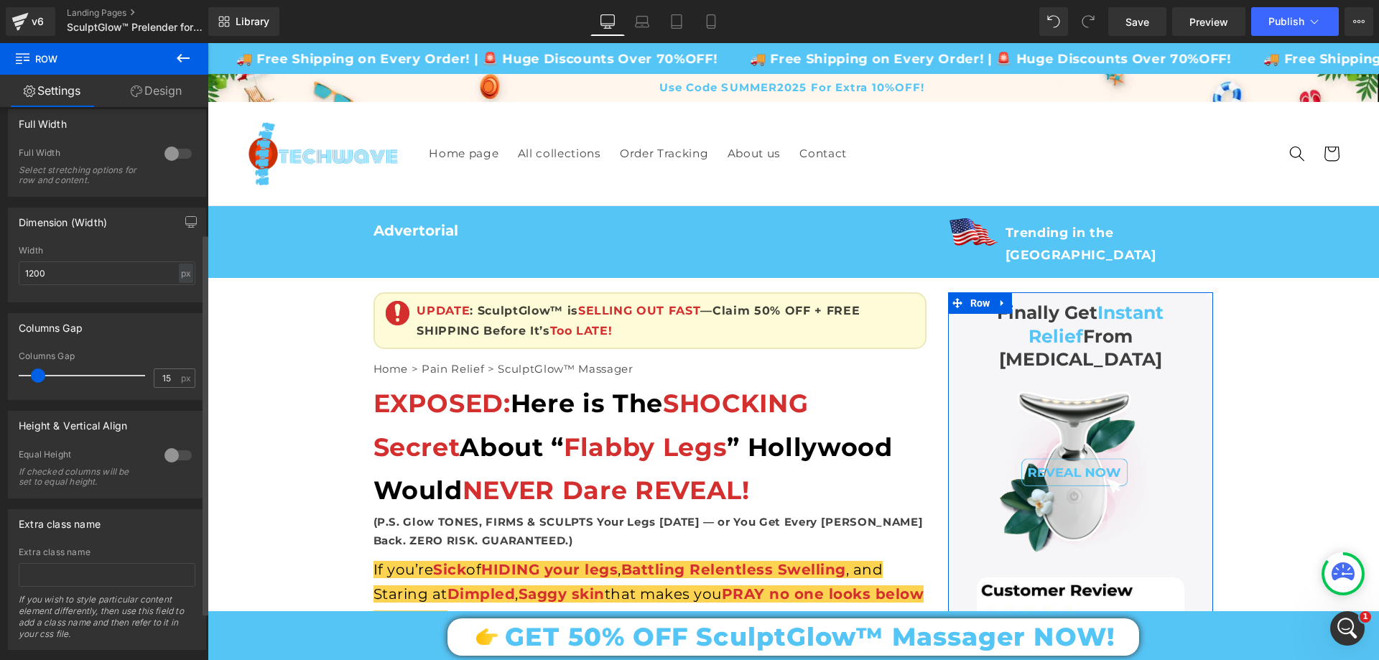
scroll to position [253, 0]
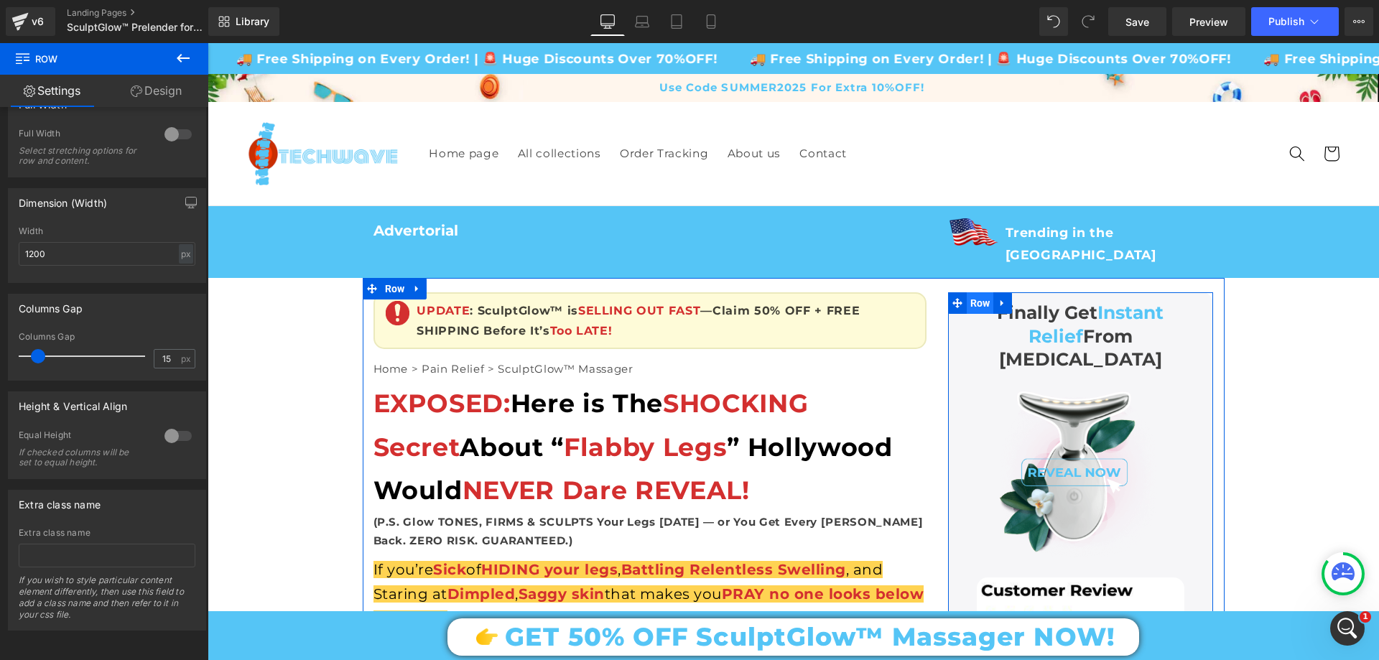
click at [971, 292] on span "Row" at bounding box center [980, 303] width 27 height 22
